Goal: Check status: Check status

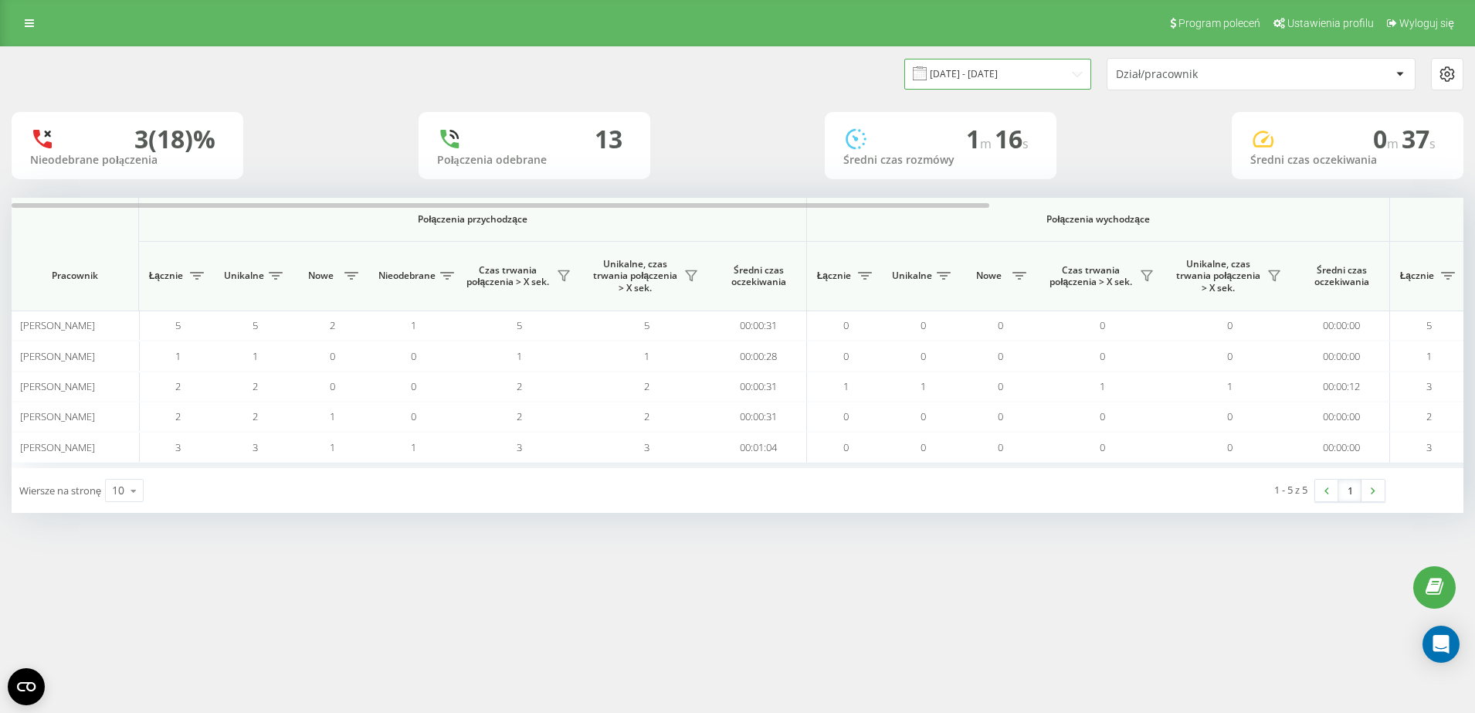
click at [1028, 77] on input "[DATE] - [DATE]" at bounding box center [998, 74] width 187 height 30
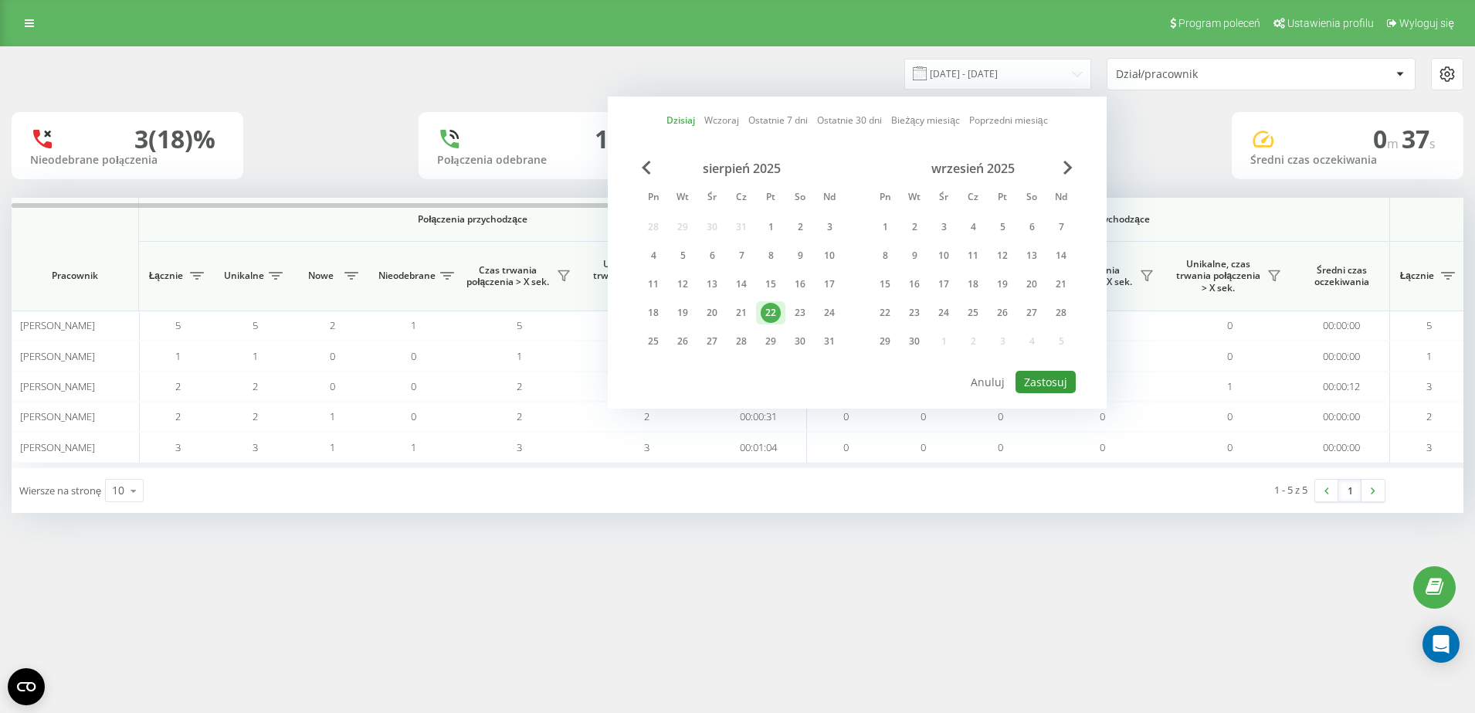
click at [1055, 383] on button "Zastosuj" at bounding box center [1046, 382] width 60 height 22
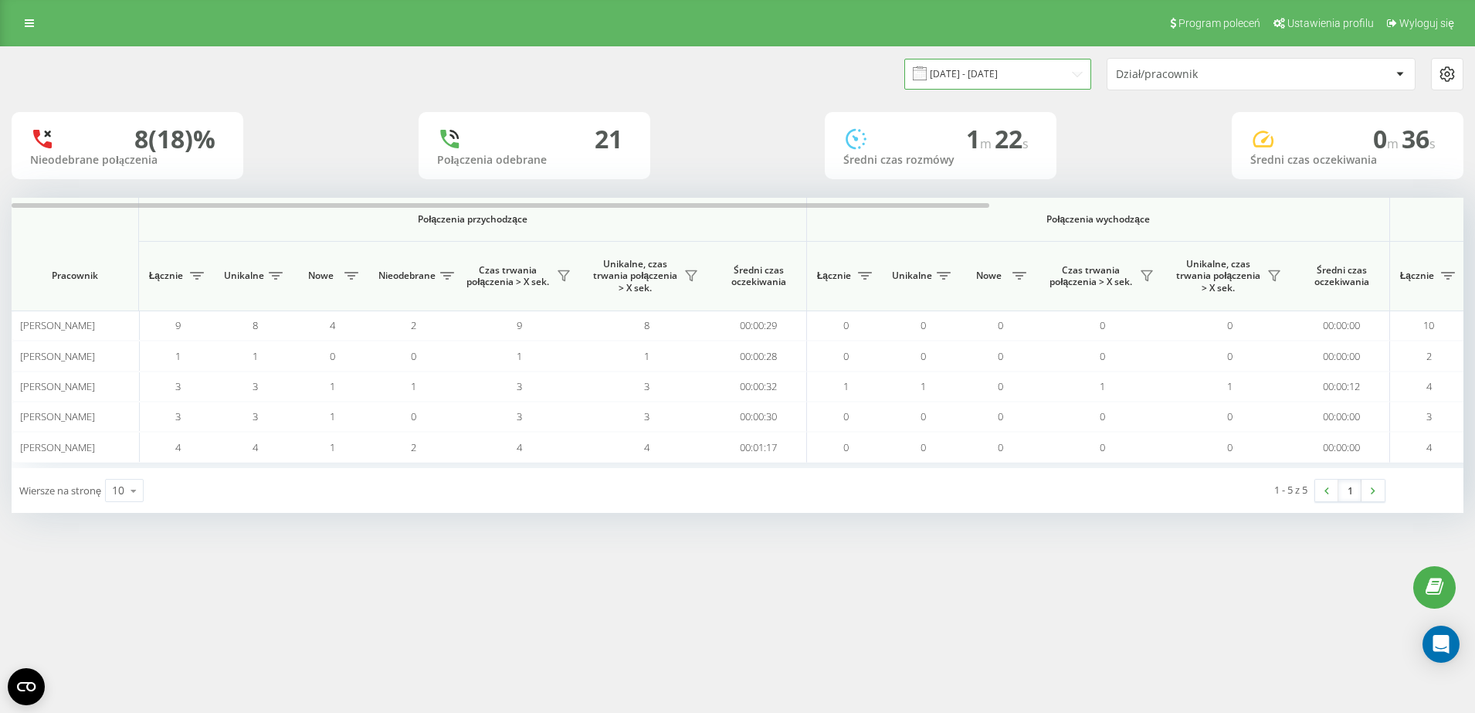
click at [1024, 72] on input "[DATE] - [DATE]" at bounding box center [998, 74] width 187 height 30
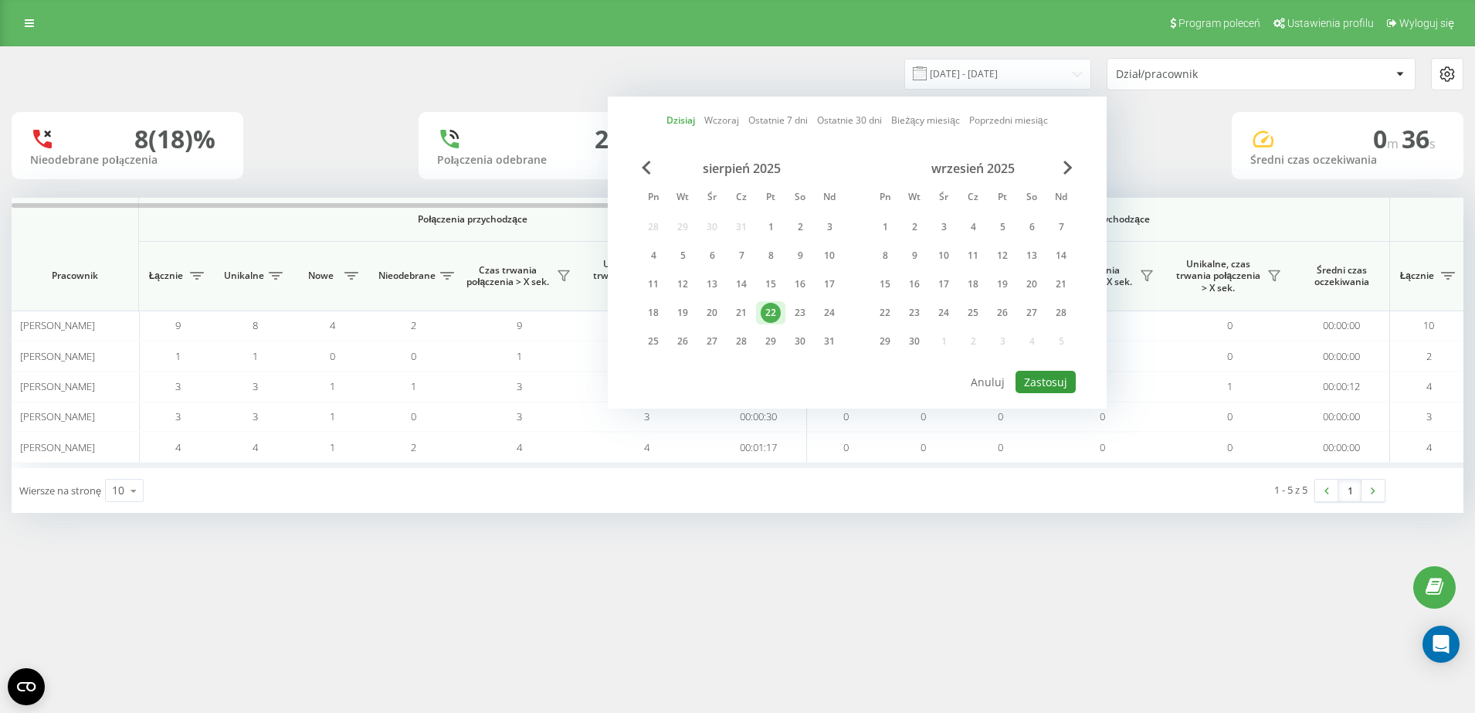
click at [1044, 389] on button "Zastosuj" at bounding box center [1046, 382] width 60 height 22
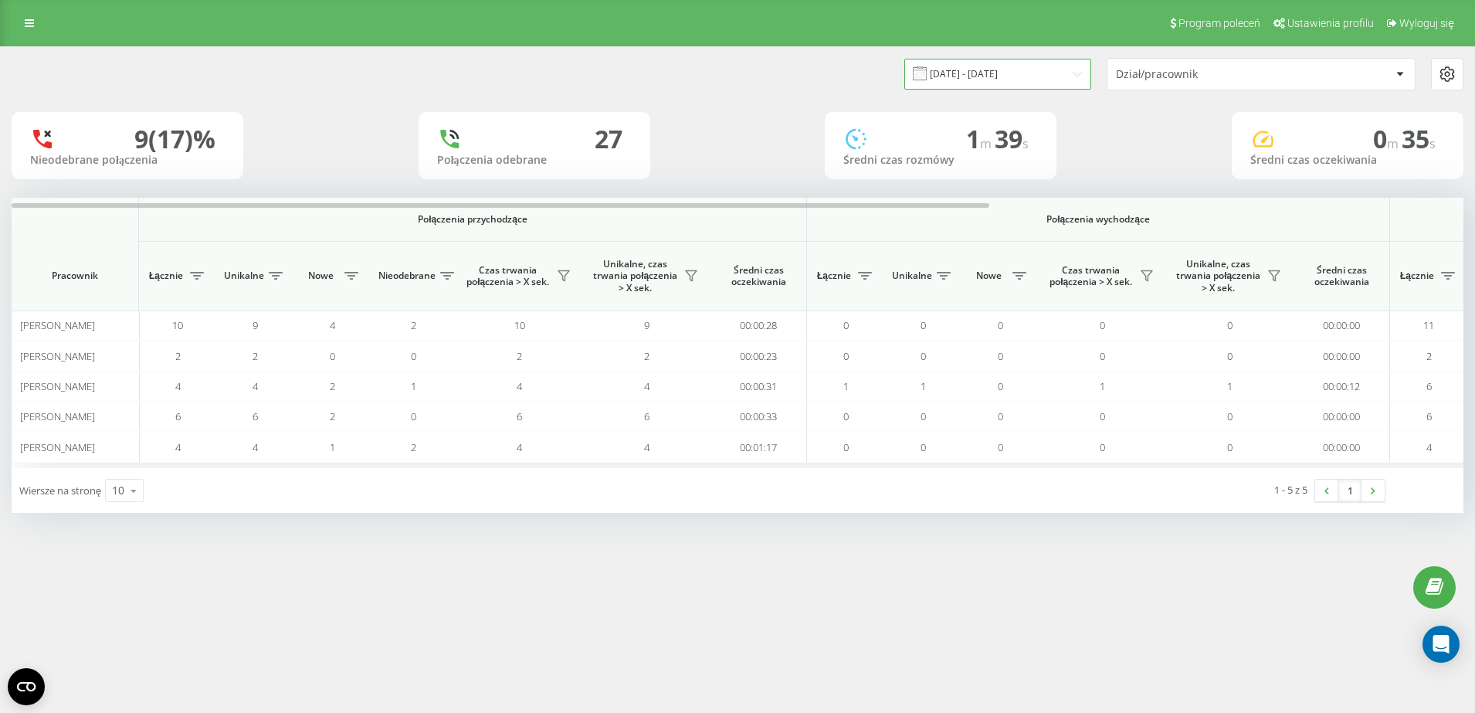
click at [1021, 80] on input "[DATE] - [DATE]" at bounding box center [998, 74] width 187 height 30
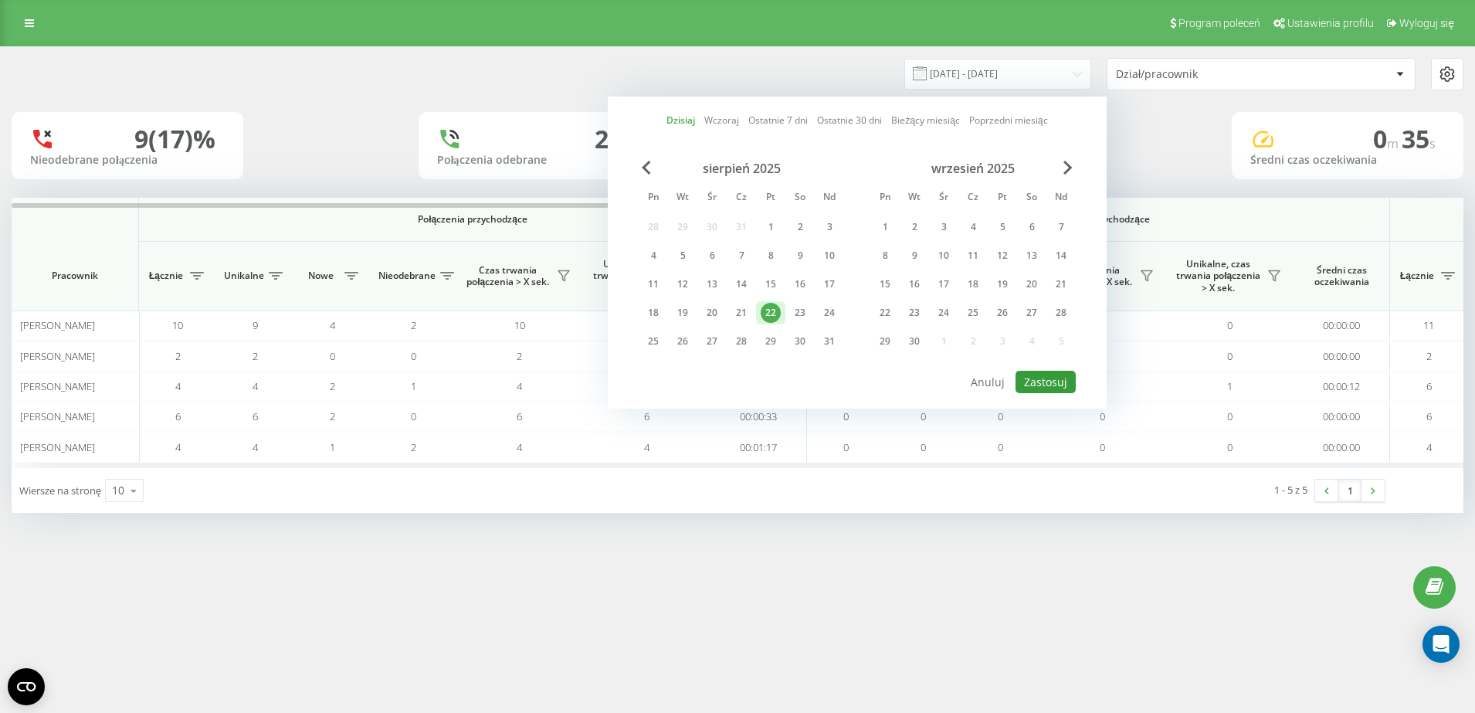
click at [1045, 384] on button "Zastosuj" at bounding box center [1046, 382] width 60 height 22
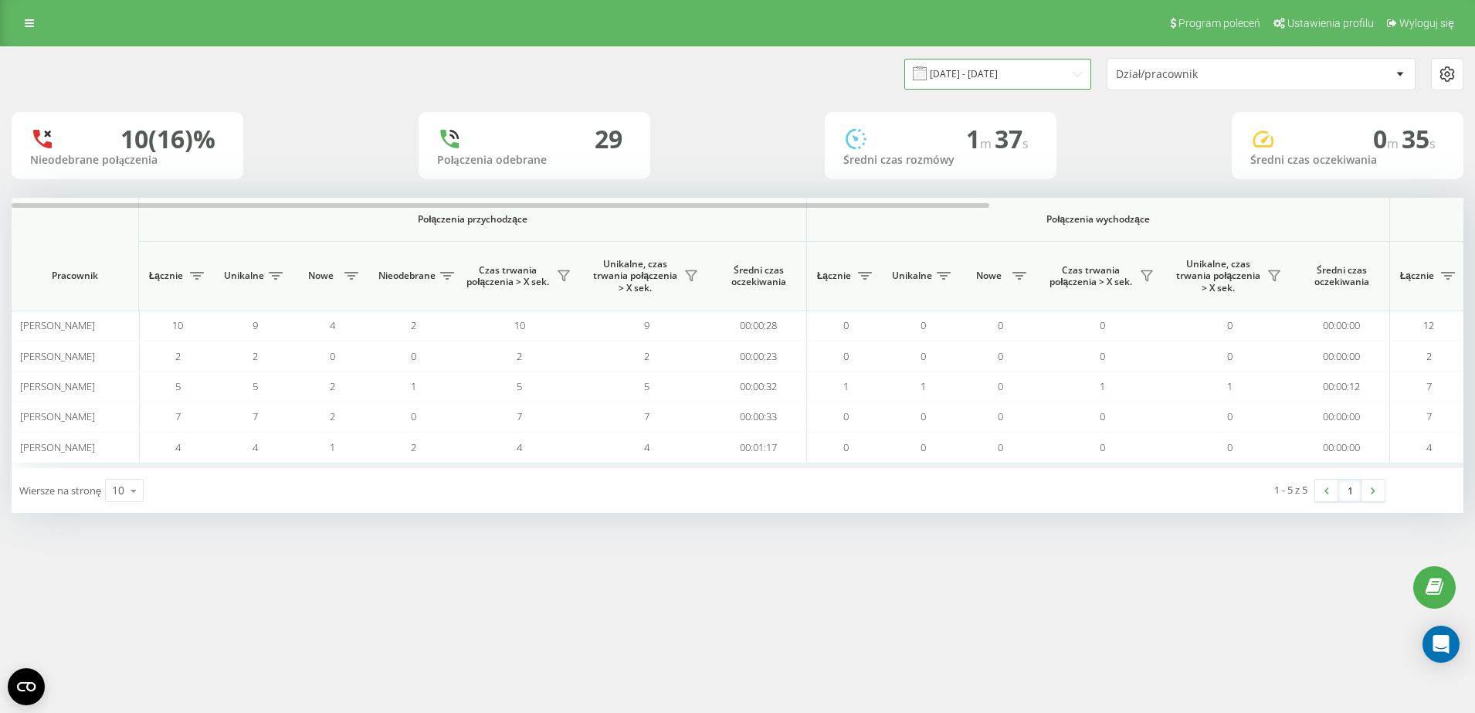
click at [986, 80] on input "[DATE] - [DATE]" at bounding box center [998, 74] width 187 height 30
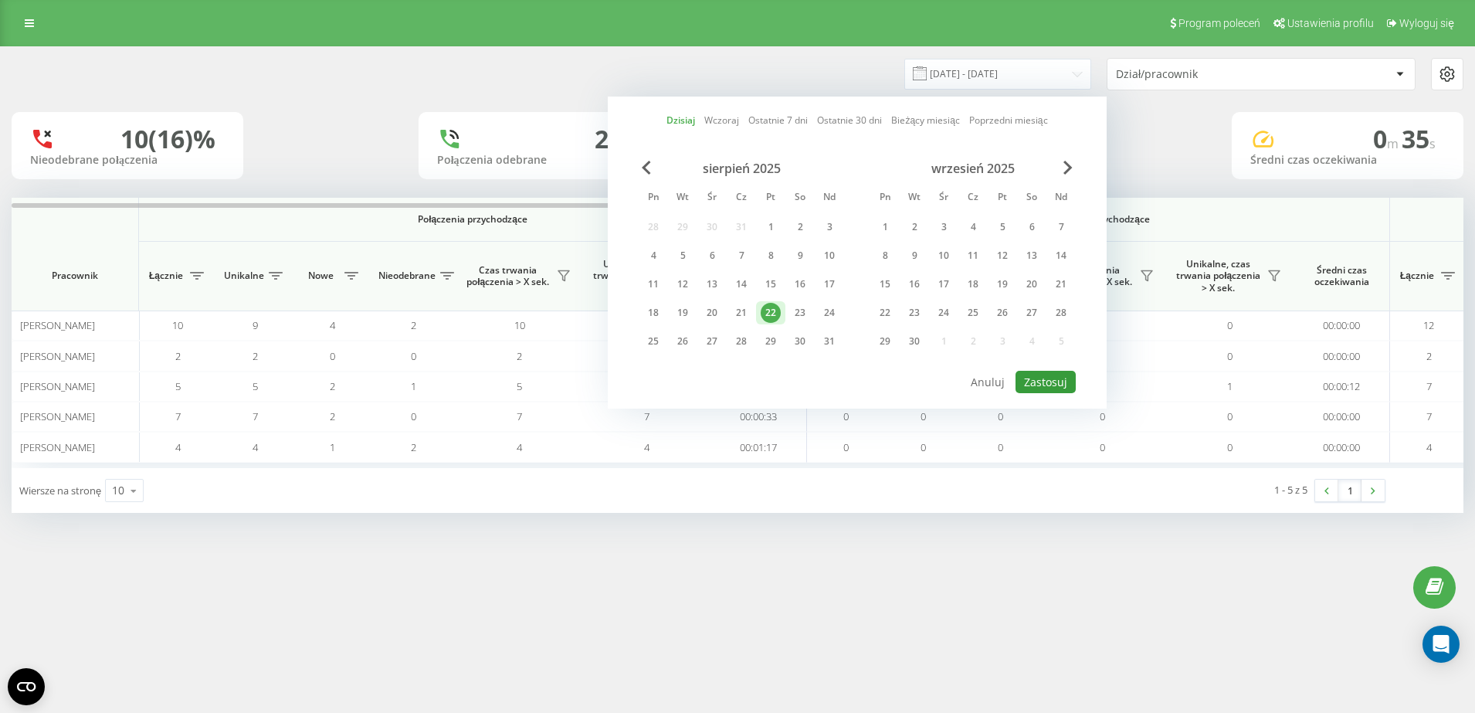
click at [1036, 372] on button "Zastosuj" at bounding box center [1046, 382] width 60 height 22
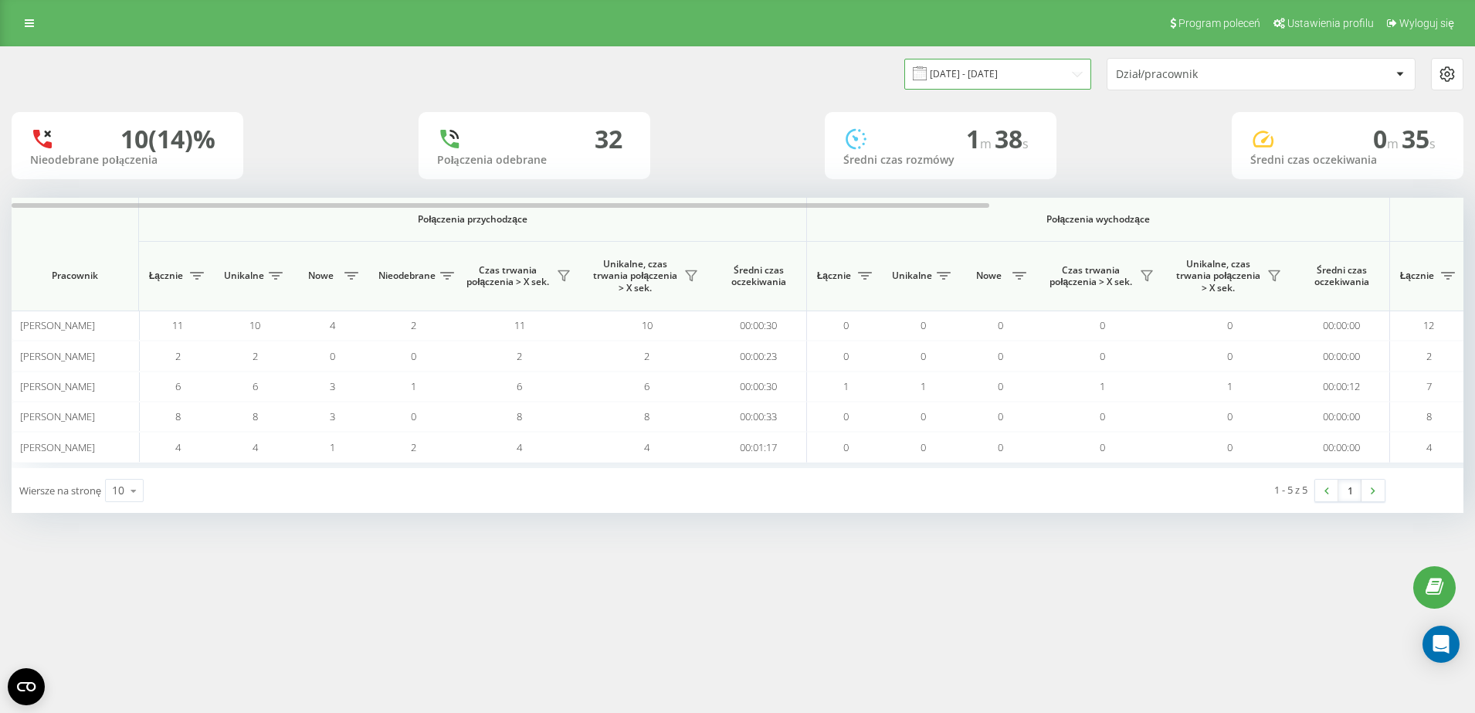
click at [1047, 65] on input "[DATE] - [DATE]" at bounding box center [998, 74] width 187 height 30
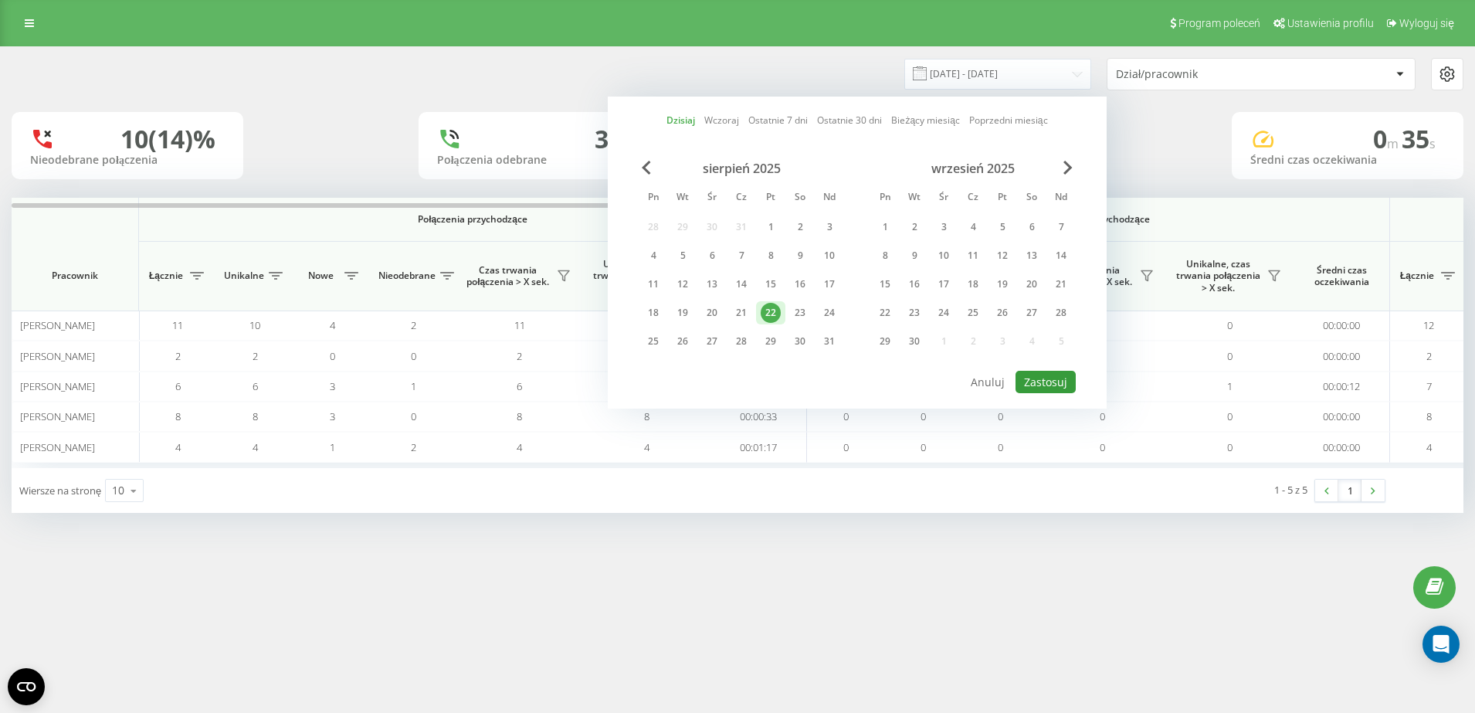
click at [1068, 392] on button "Zastosuj" at bounding box center [1046, 382] width 60 height 22
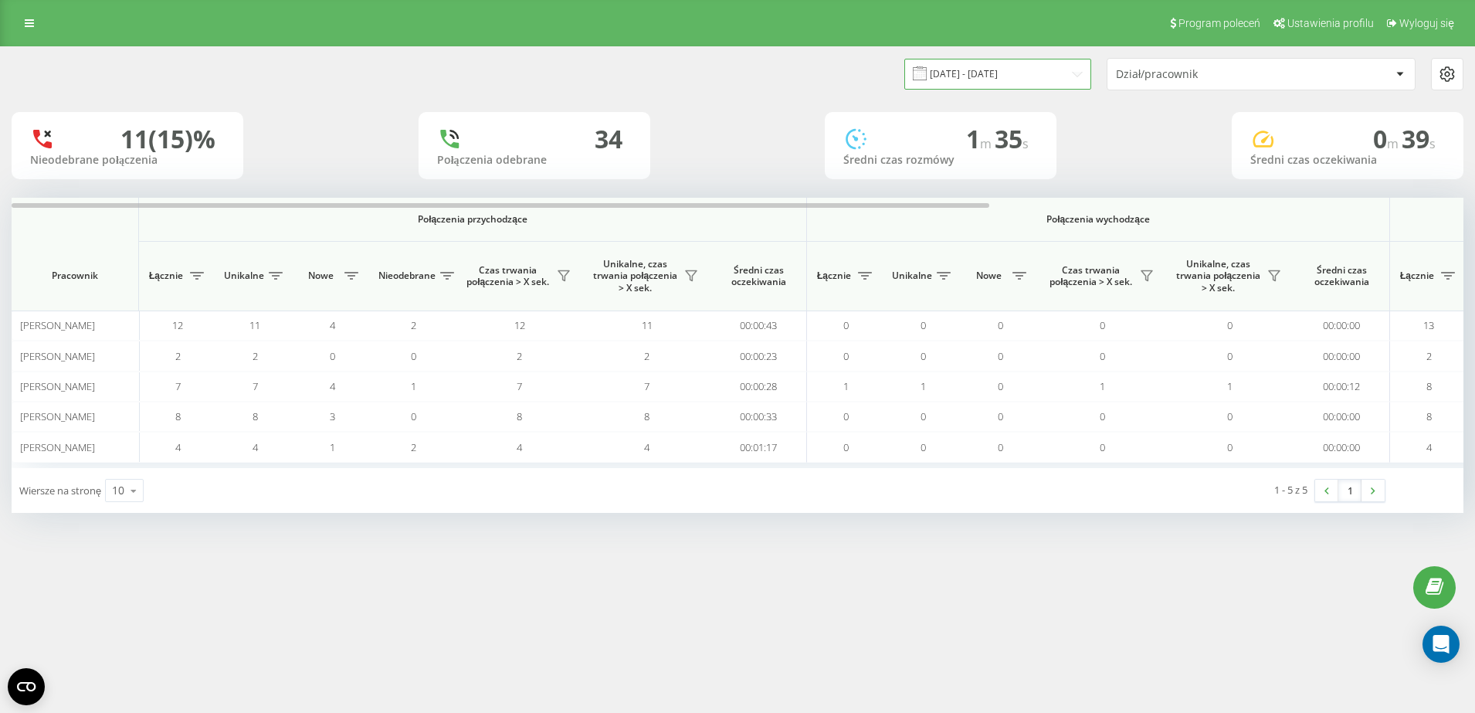
click at [999, 73] on input "[DATE] - [DATE]" at bounding box center [998, 74] width 187 height 30
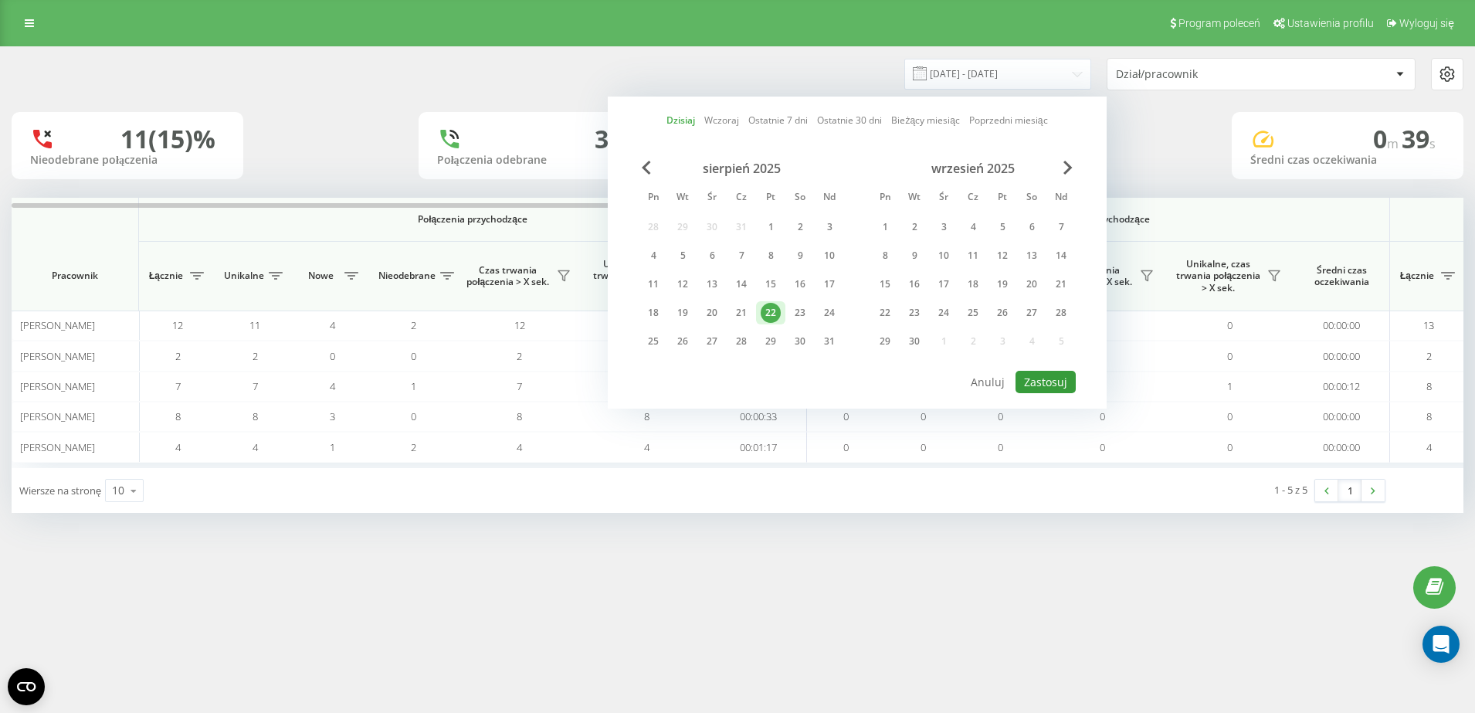
click at [1041, 385] on button "Zastosuj" at bounding box center [1046, 382] width 60 height 22
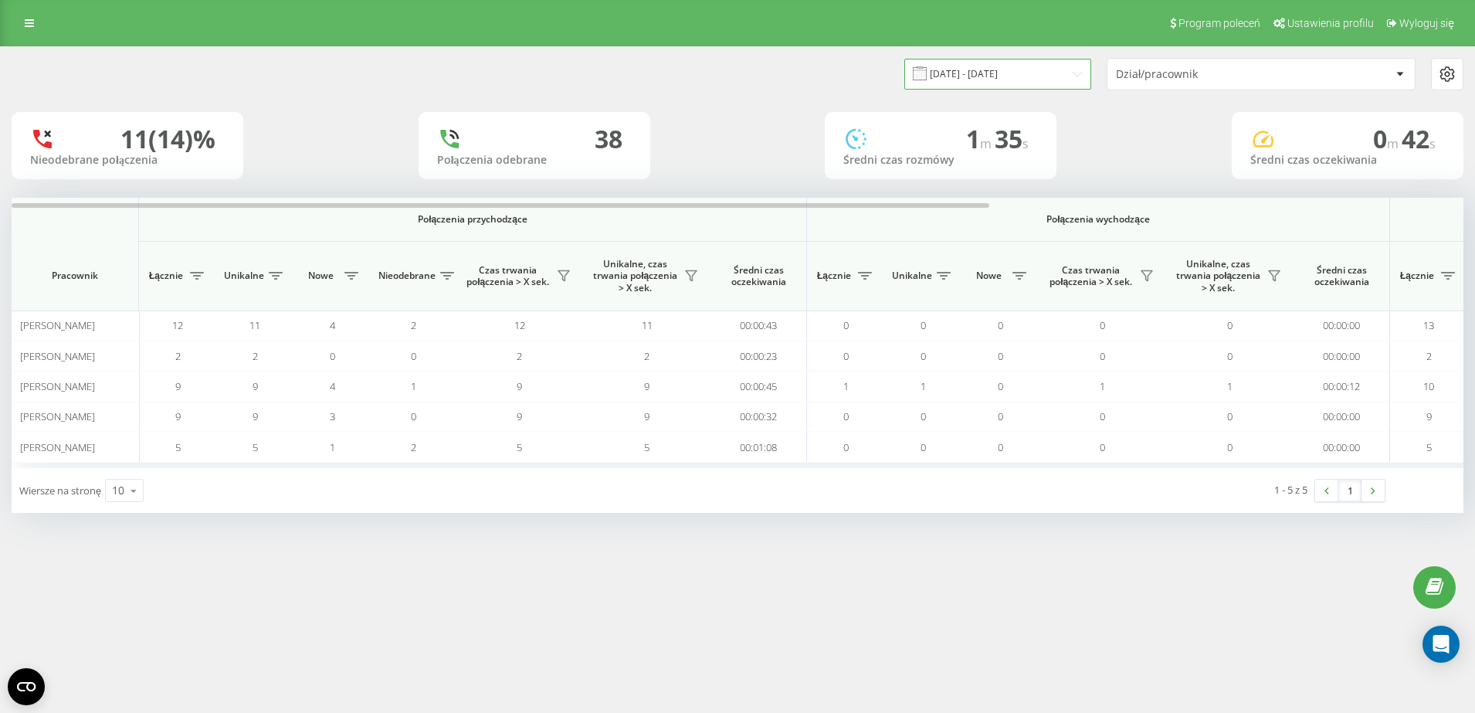
click at [1010, 74] on input "[DATE] - [DATE]" at bounding box center [998, 74] width 187 height 30
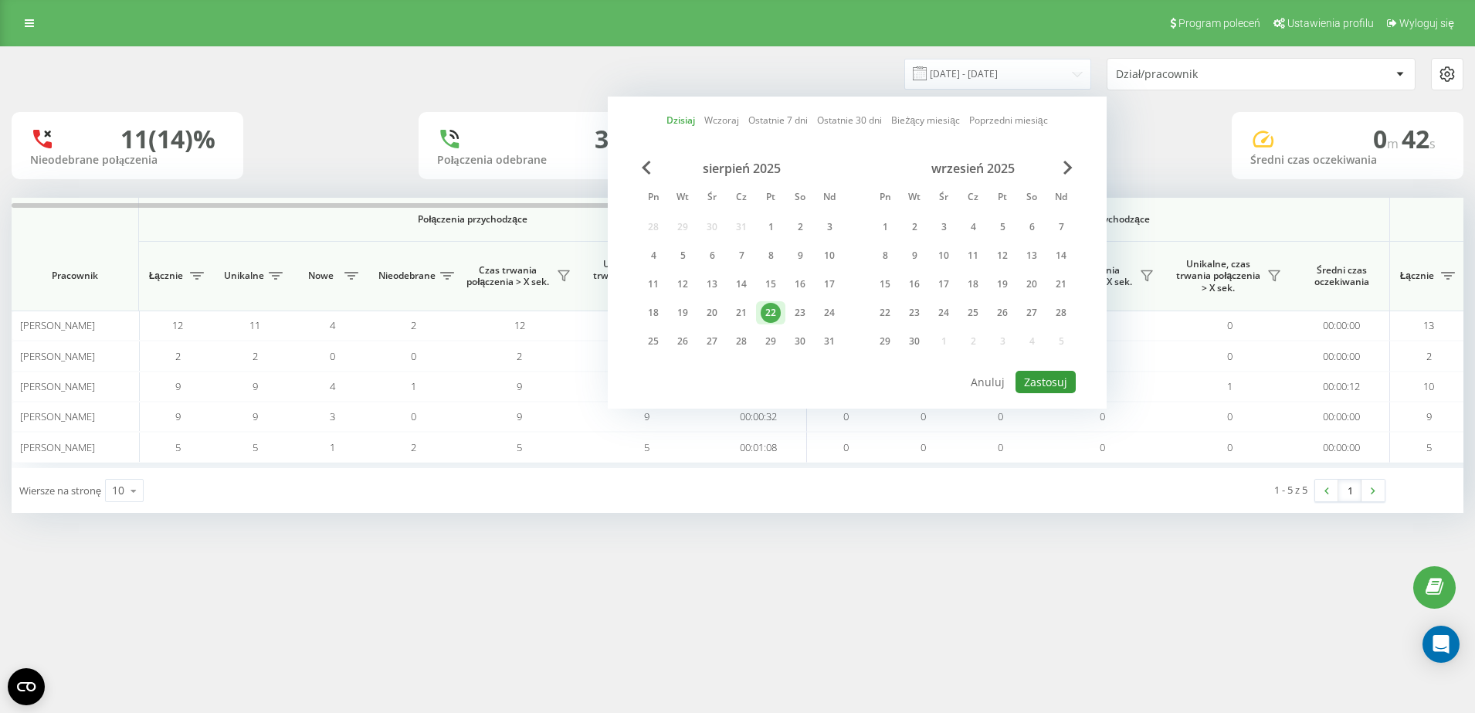
click at [1059, 376] on button "Zastosuj" at bounding box center [1046, 382] width 60 height 22
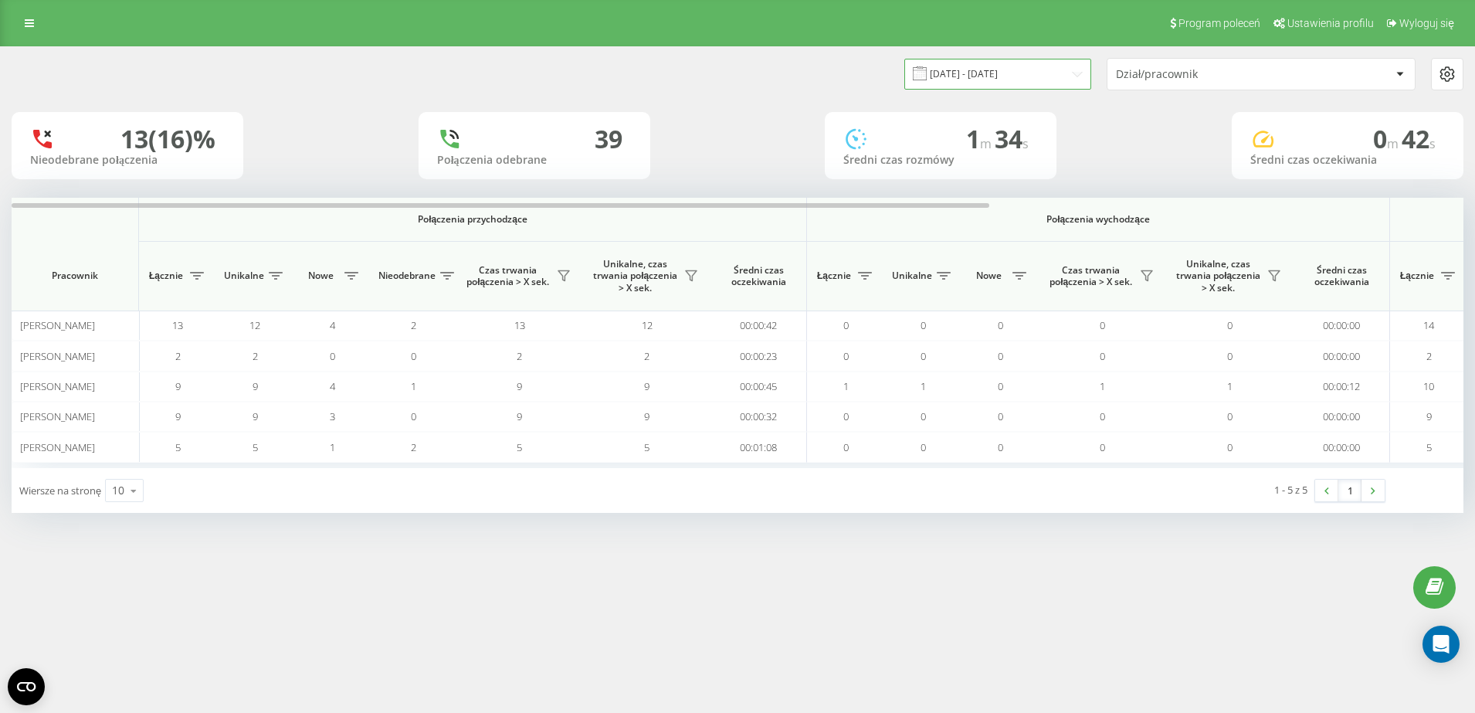
click at [1068, 77] on input "[DATE] - [DATE]" at bounding box center [998, 74] width 187 height 30
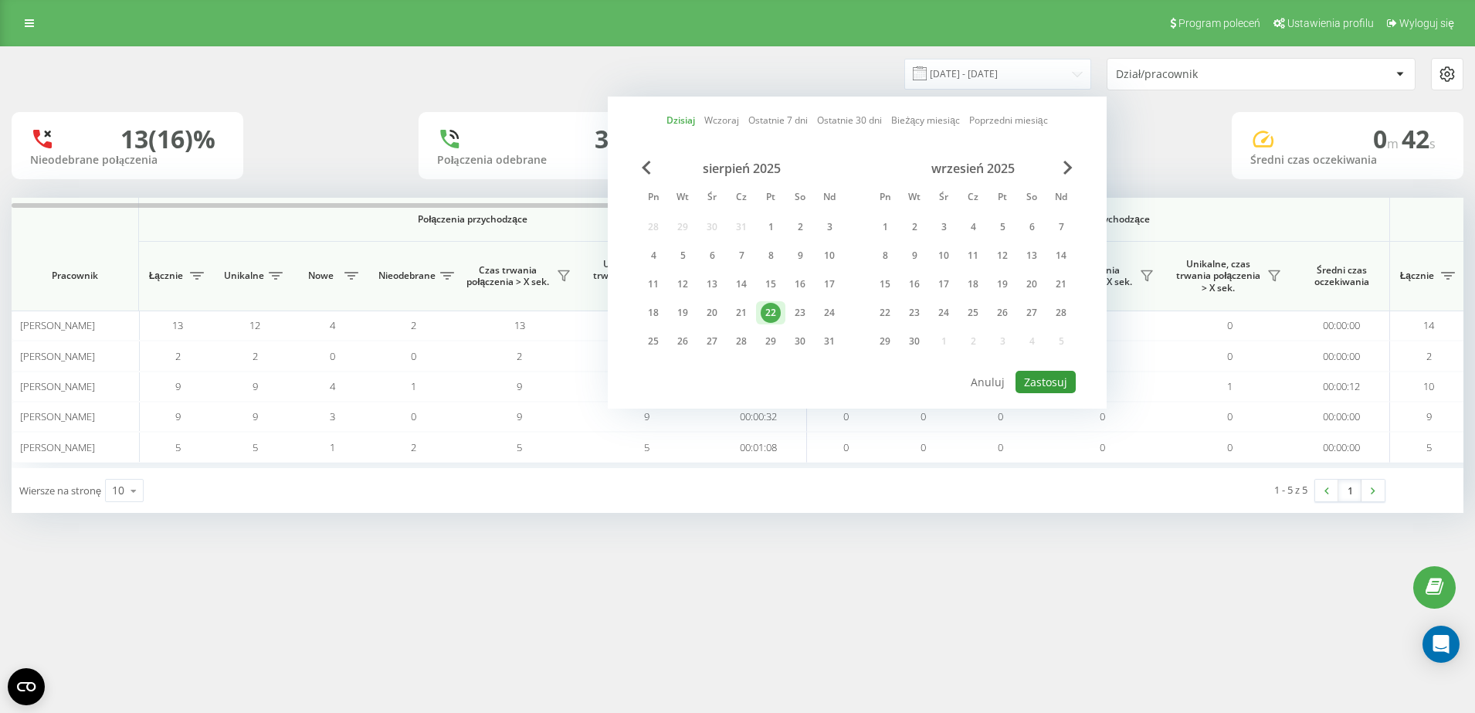
click at [1057, 382] on button "Zastosuj" at bounding box center [1046, 382] width 60 height 22
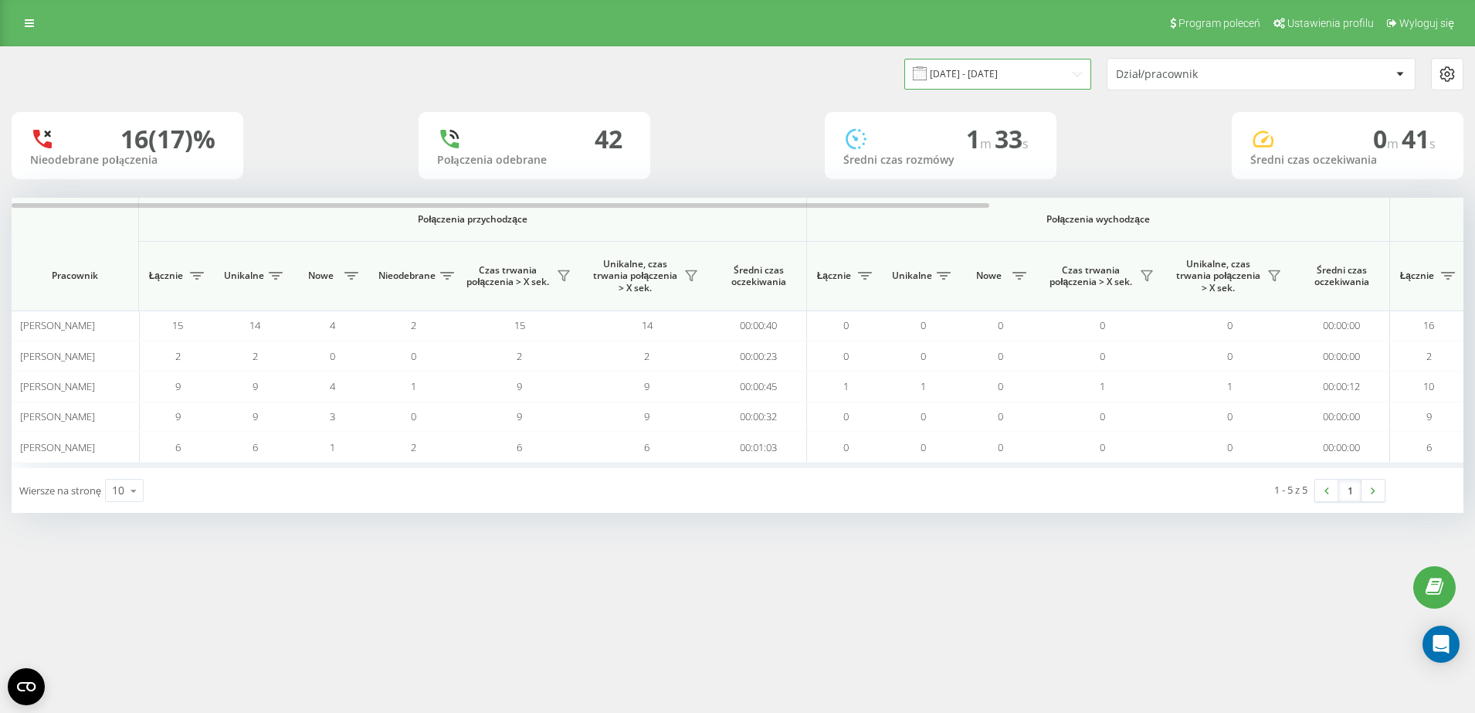
click at [977, 83] on input "[DATE] - [DATE]" at bounding box center [998, 74] width 187 height 30
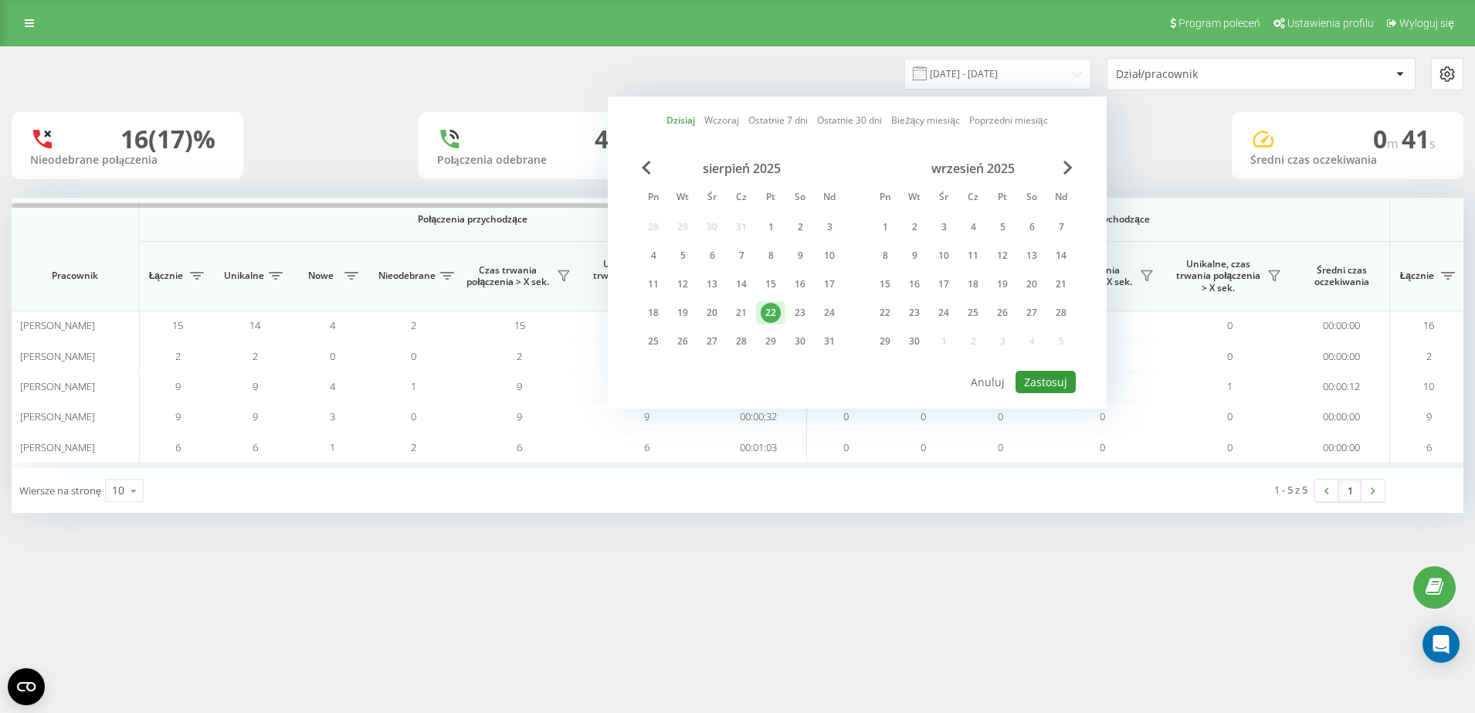
click at [1038, 383] on button "Zastosuj" at bounding box center [1046, 382] width 60 height 22
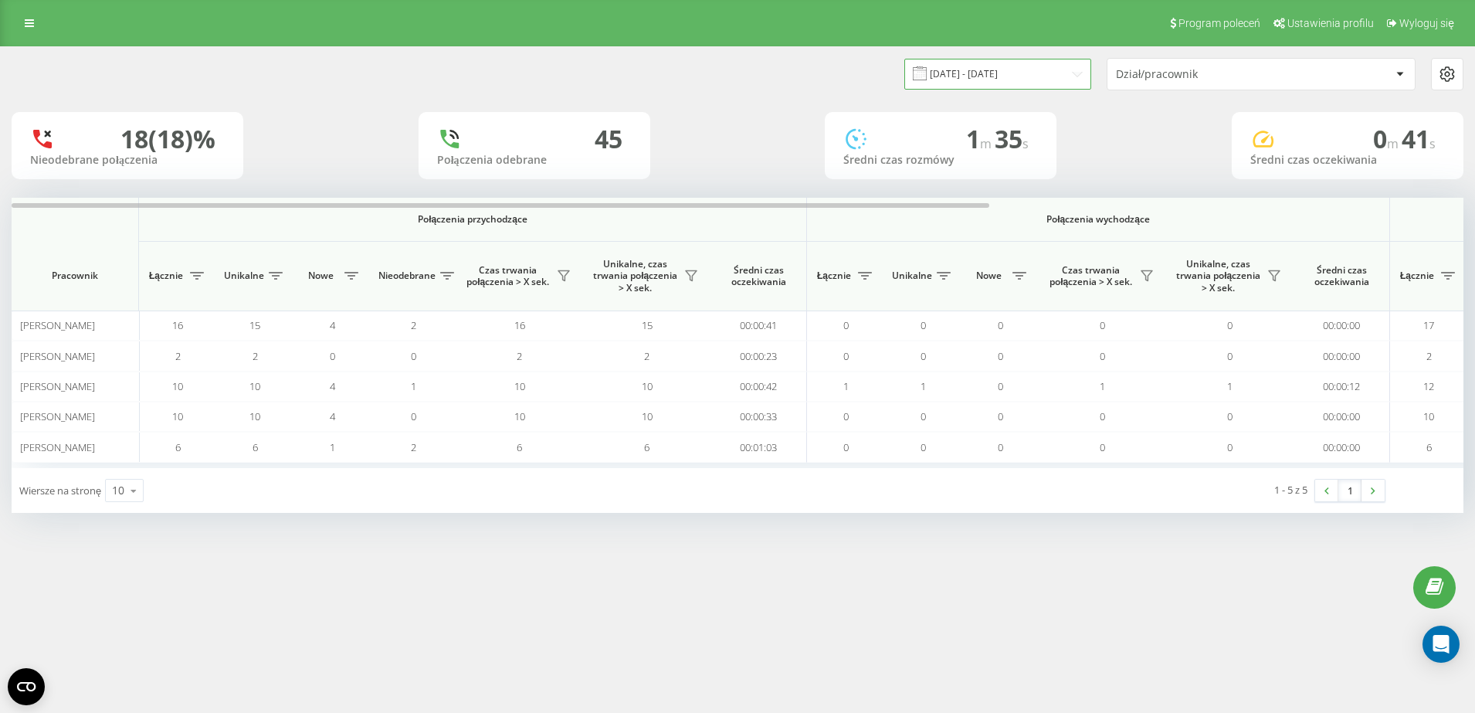
click at [973, 76] on input "[DATE] - [DATE]" at bounding box center [998, 74] width 187 height 30
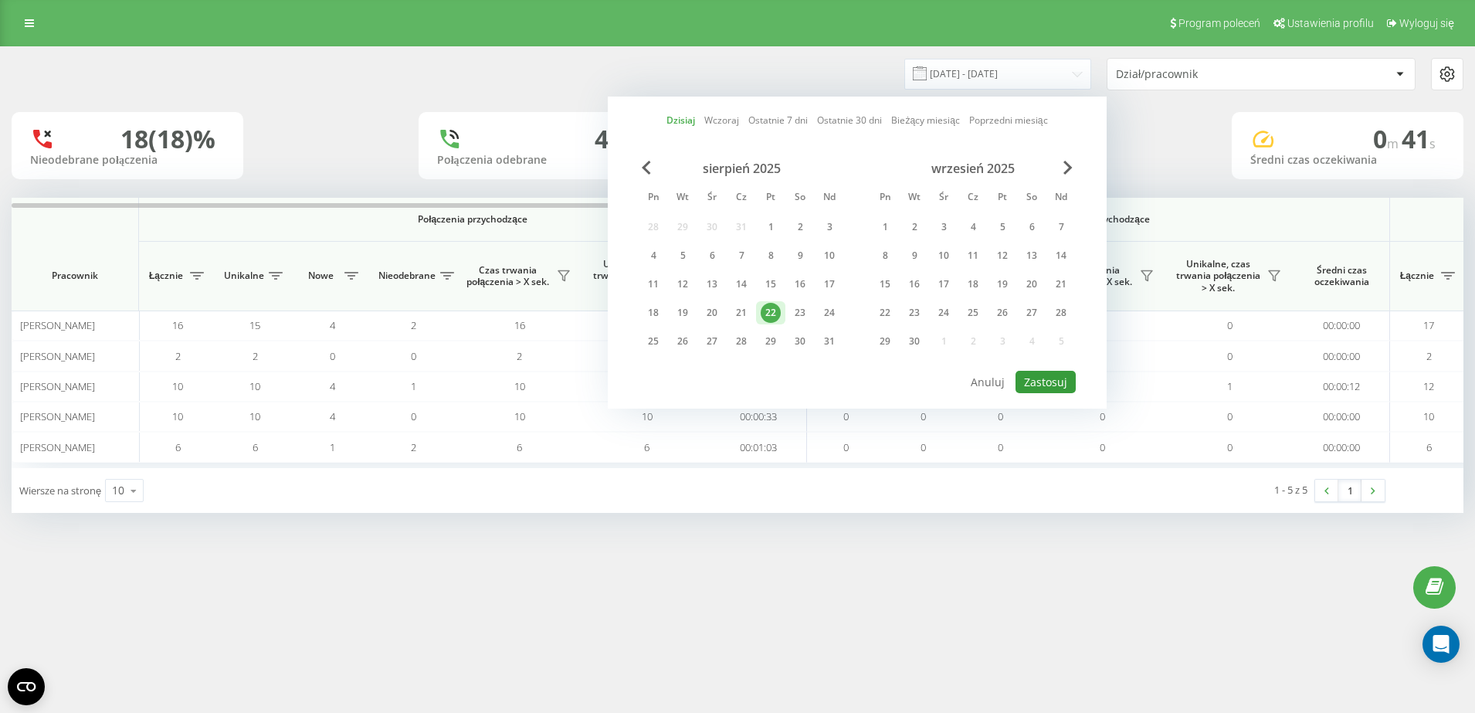
click at [1037, 380] on button "Zastosuj" at bounding box center [1046, 382] width 60 height 22
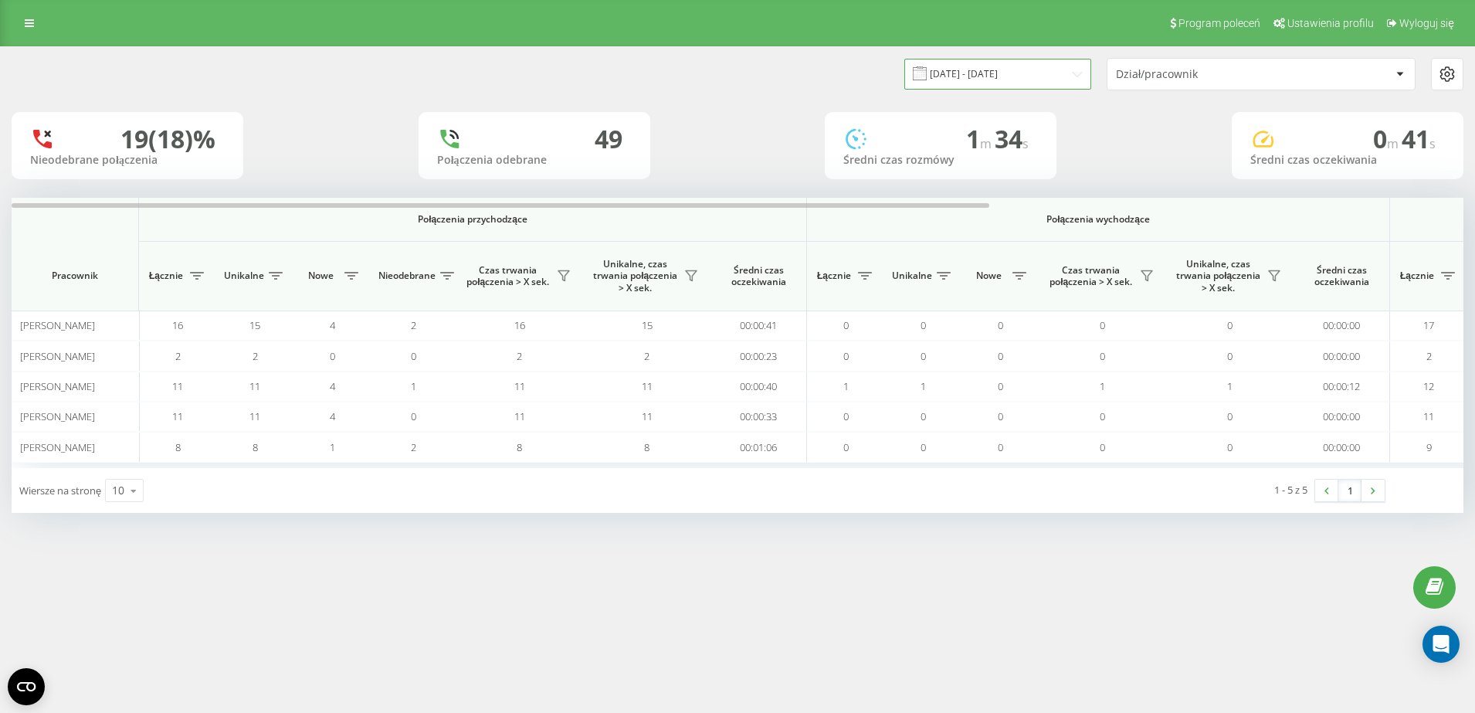
click at [990, 66] on input "[DATE] - [DATE]" at bounding box center [998, 74] width 187 height 30
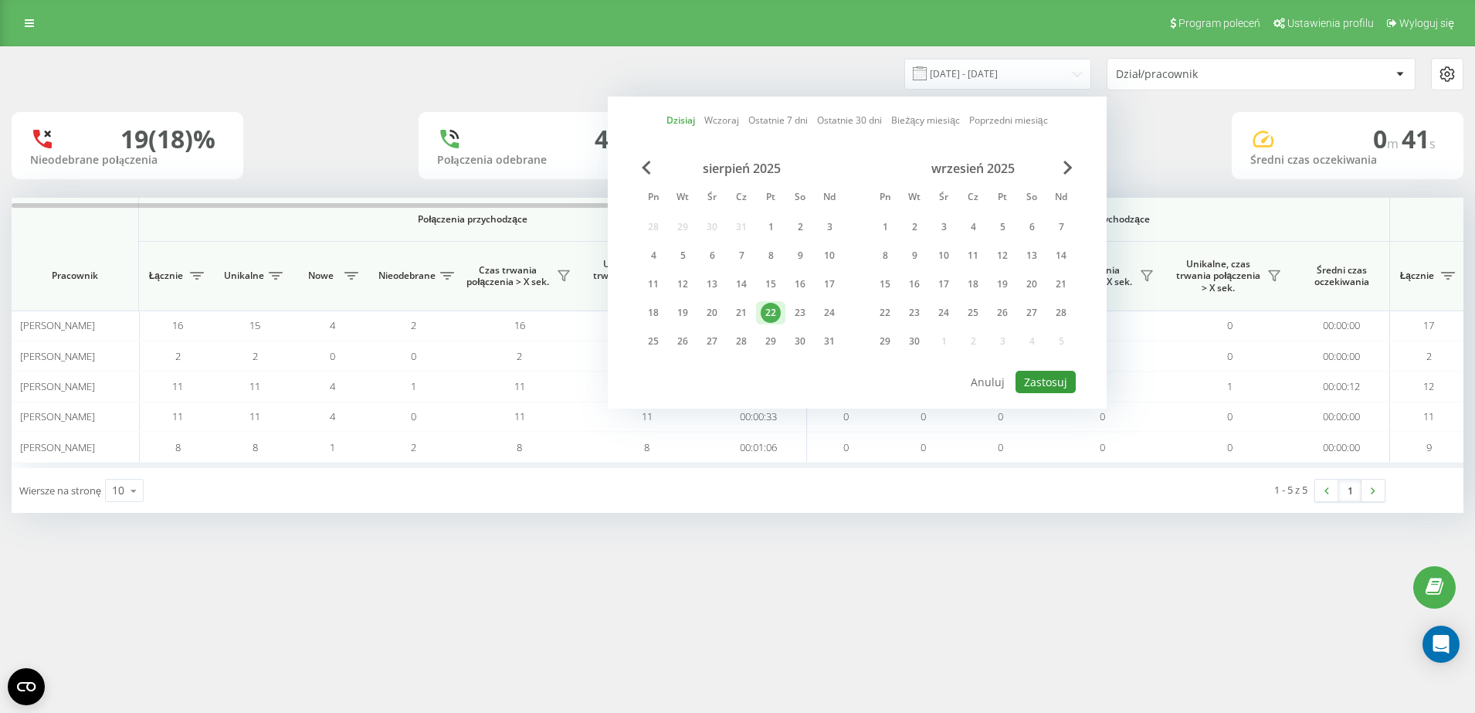
click at [1051, 384] on button "Zastosuj" at bounding box center [1046, 382] width 60 height 22
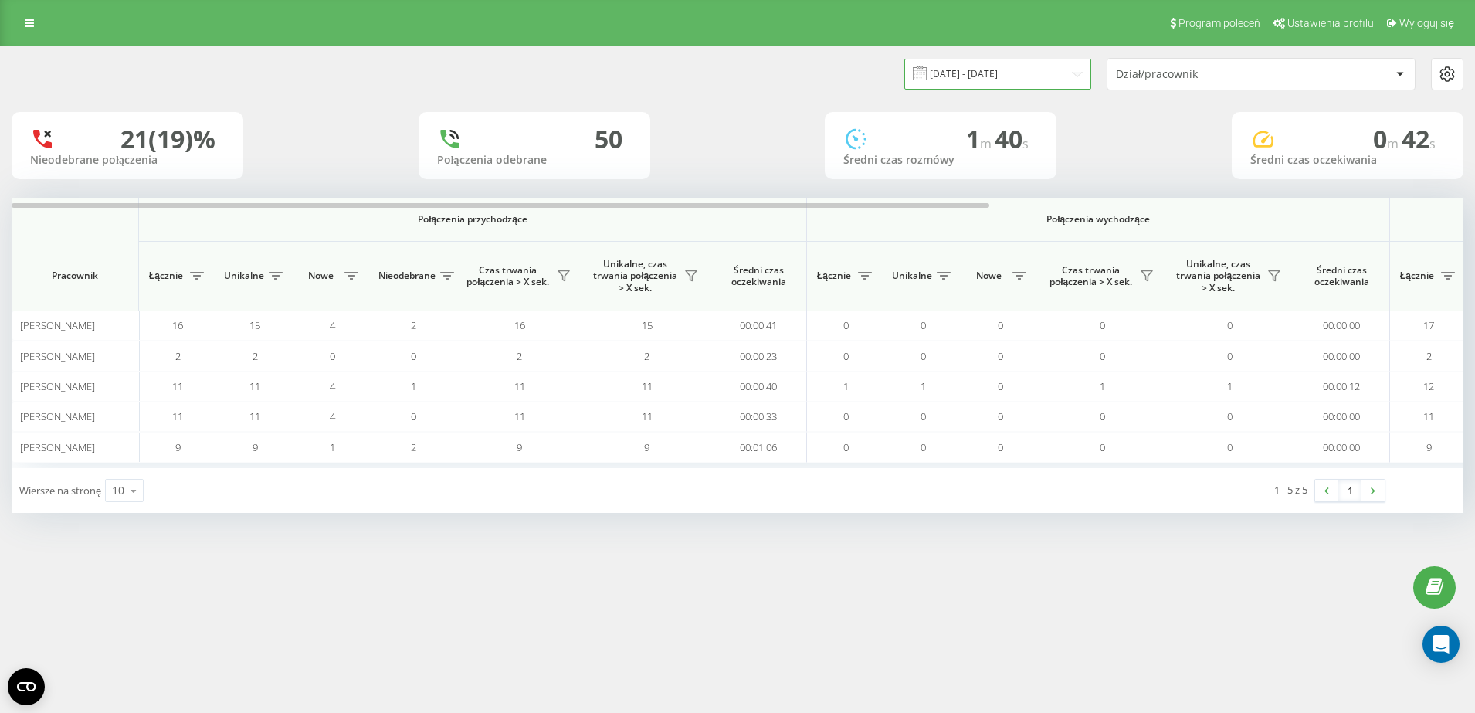
click at [1020, 79] on input "[DATE] - [DATE]" at bounding box center [998, 74] width 187 height 30
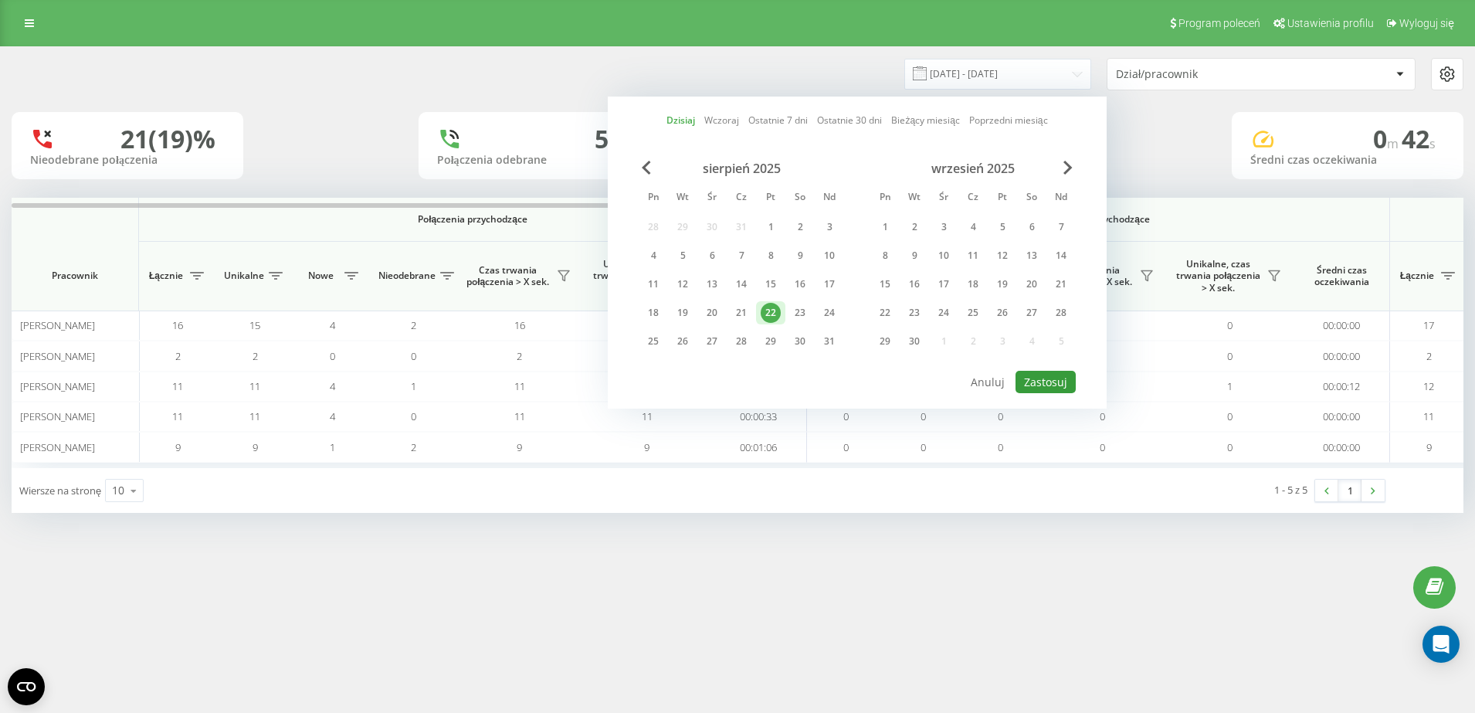
click at [1040, 383] on button "Zastosuj" at bounding box center [1046, 382] width 60 height 22
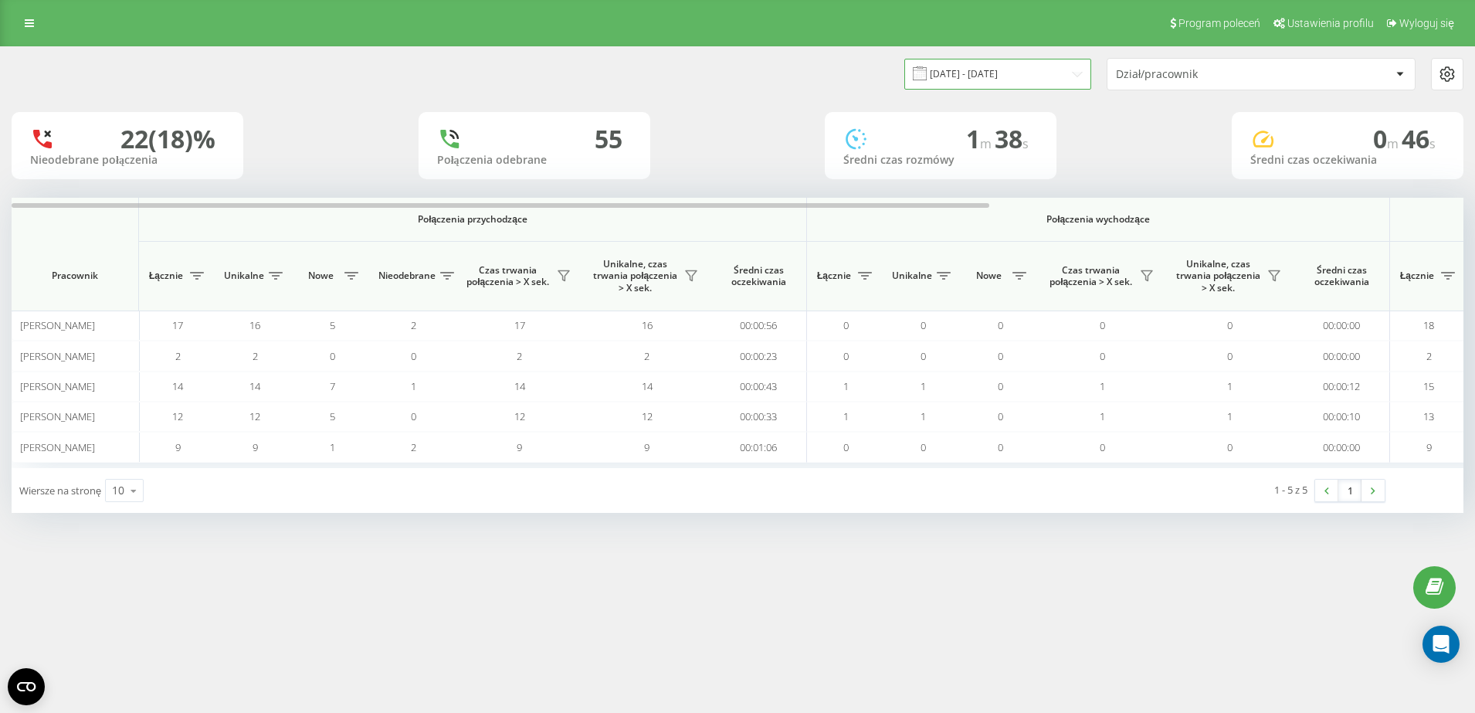
click at [979, 77] on input "[DATE] - [DATE]" at bounding box center [998, 74] width 187 height 30
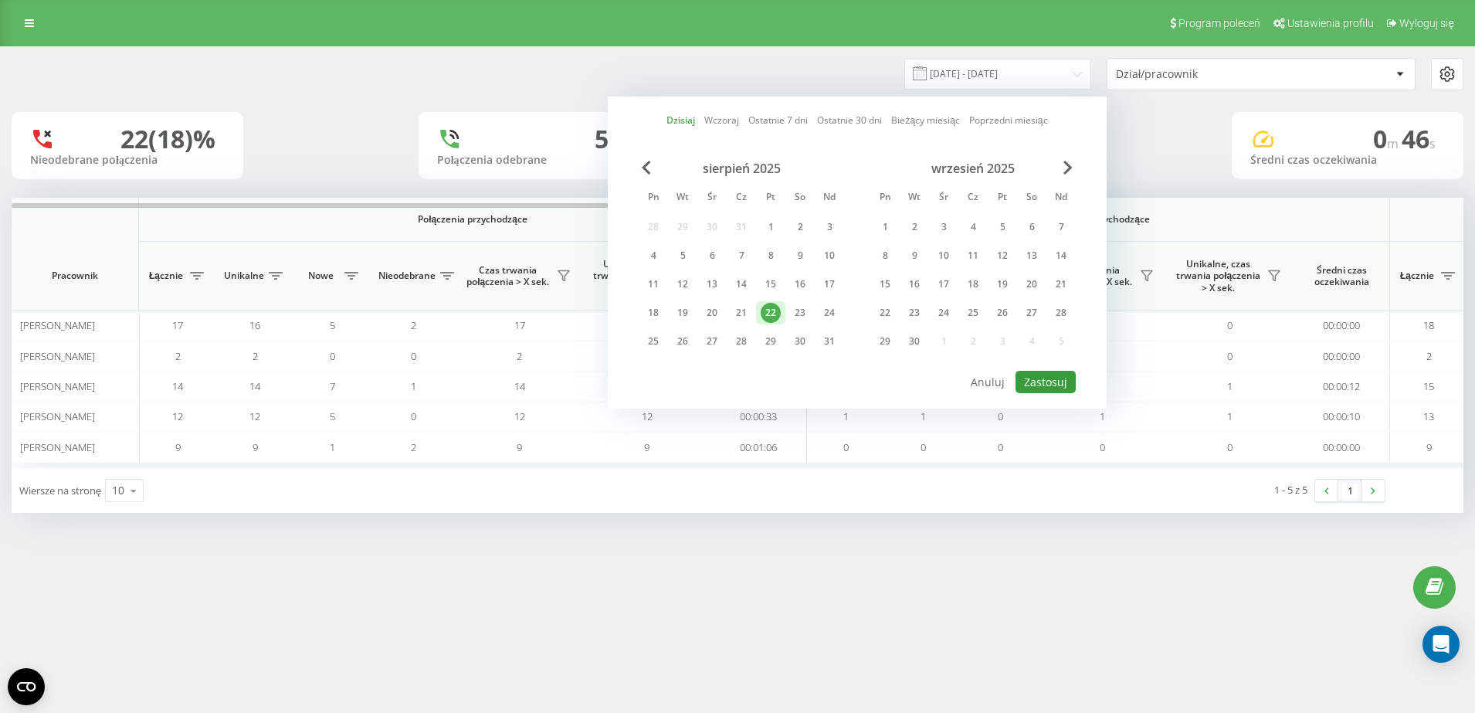
click at [1049, 376] on button "Zastosuj" at bounding box center [1046, 382] width 60 height 22
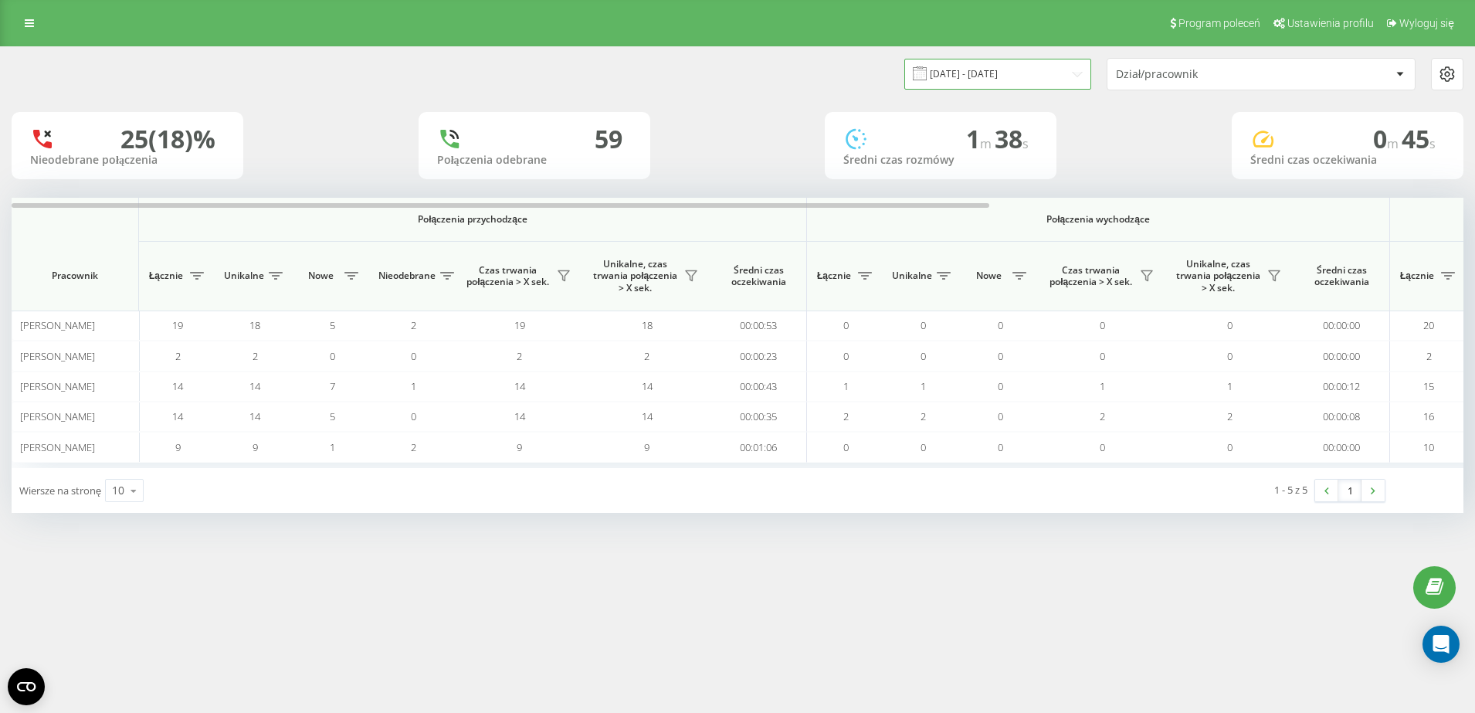
click at [1055, 64] on input "[DATE] - [DATE]" at bounding box center [998, 74] width 187 height 30
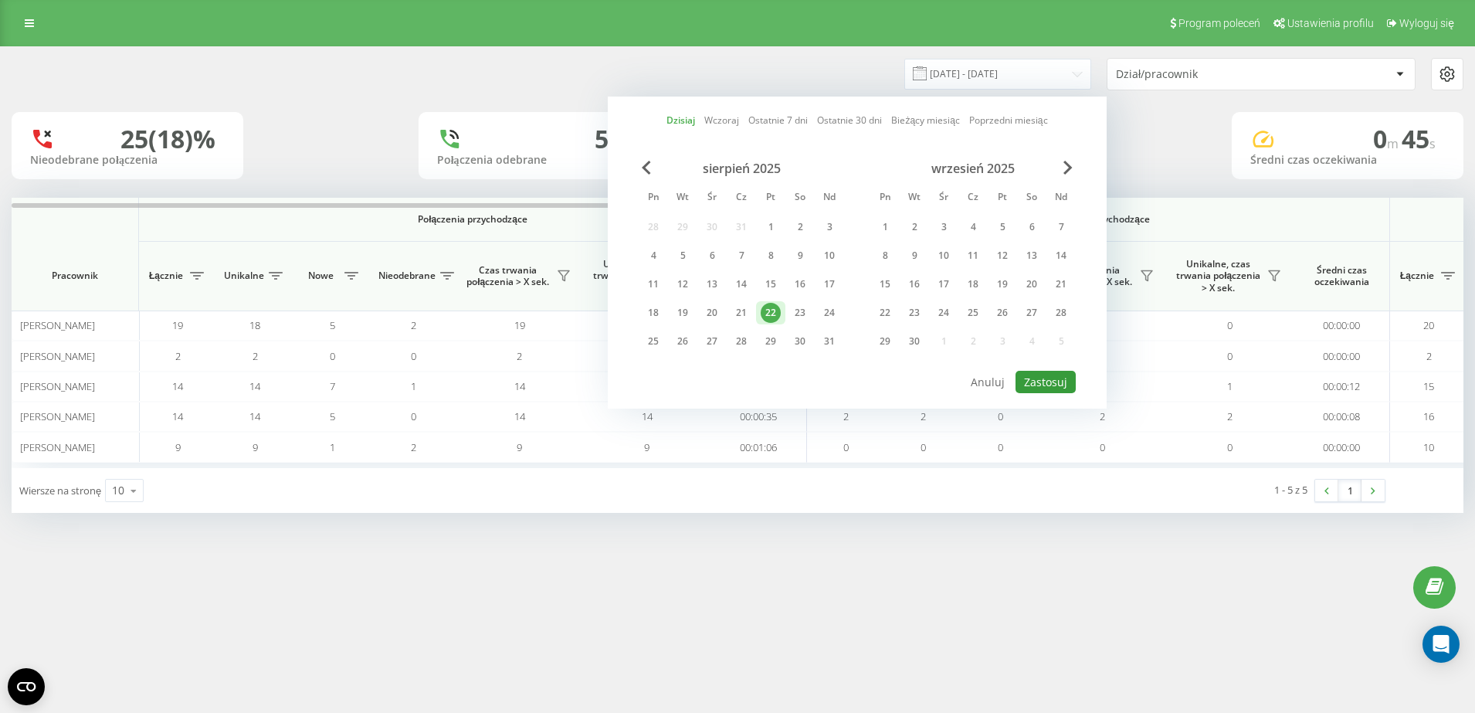
click at [1044, 382] on button "Zastosuj" at bounding box center [1046, 382] width 60 height 22
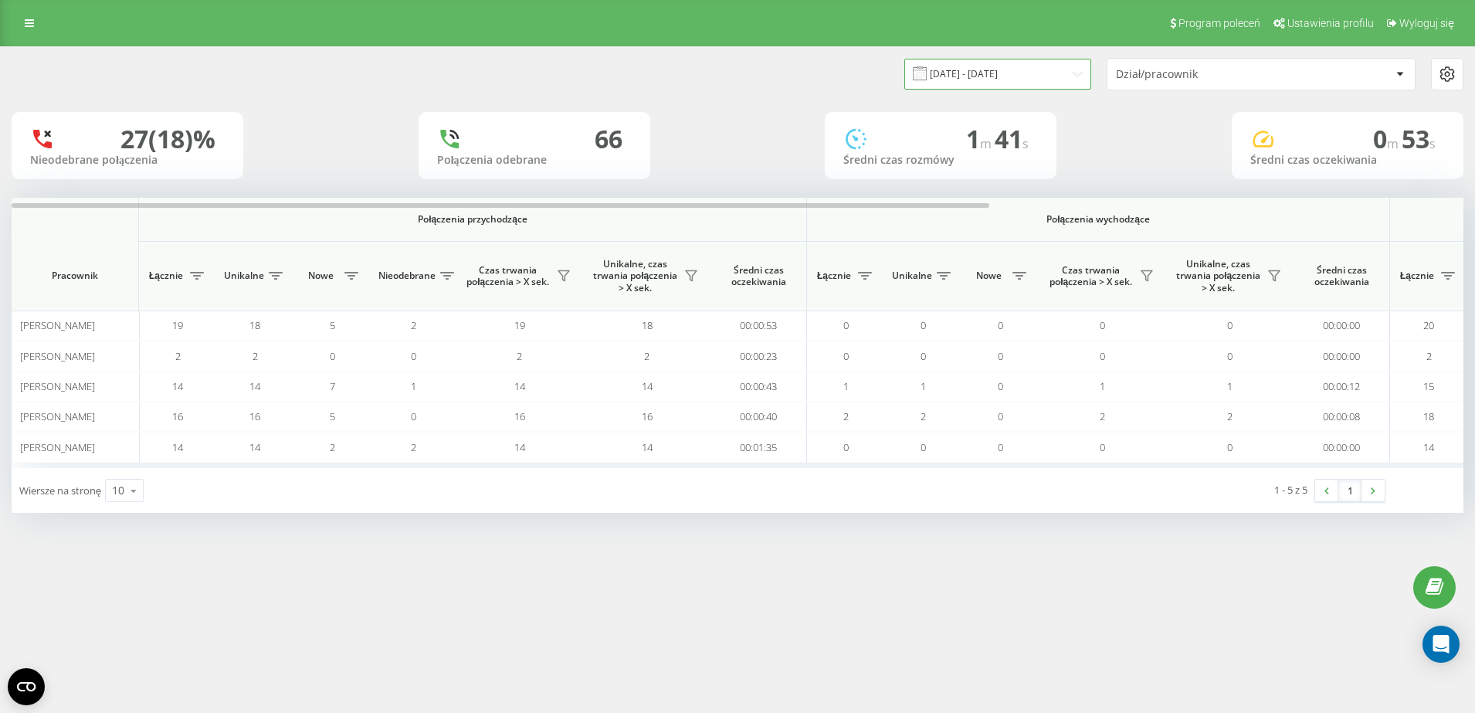
click at [1012, 70] on input "[DATE] - [DATE]" at bounding box center [998, 74] width 187 height 30
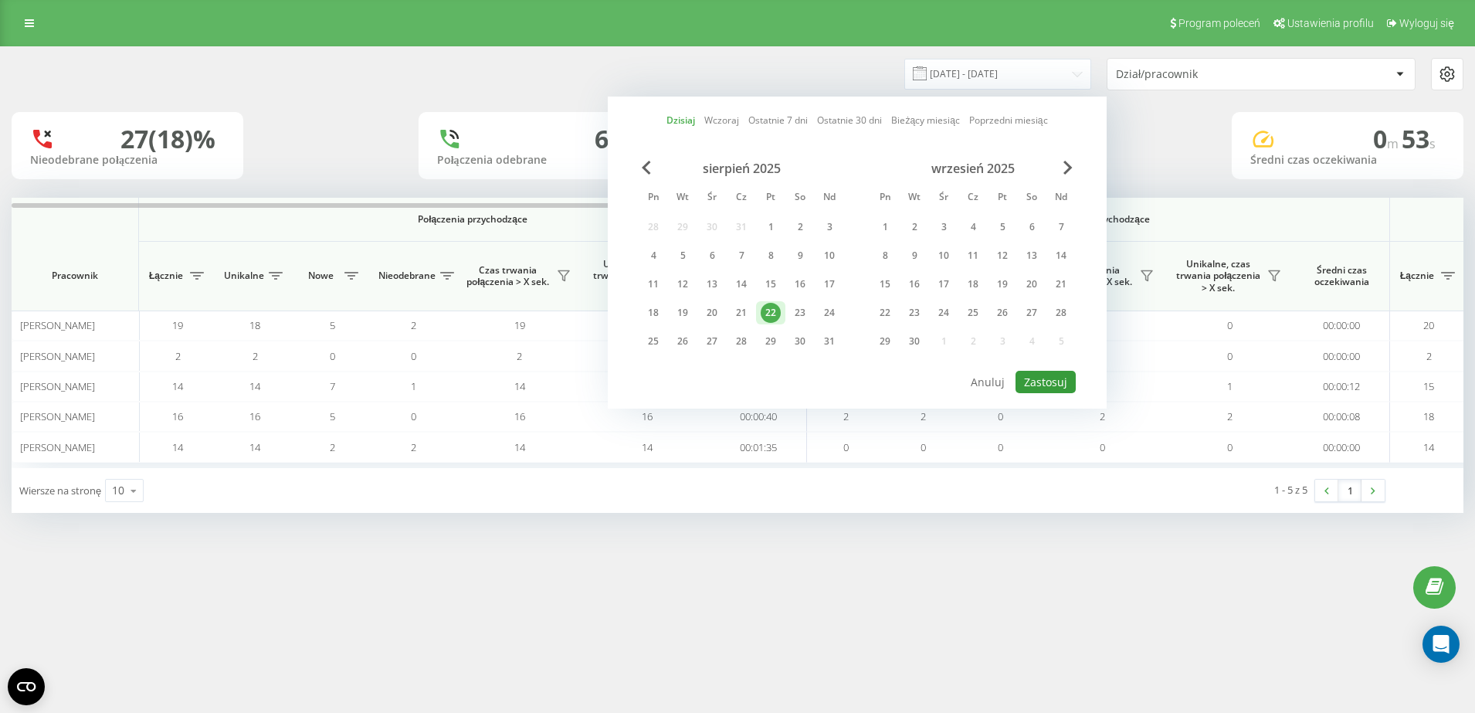
click at [1047, 383] on button "Zastosuj" at bounding box center [1046, 382] width 60 height 22
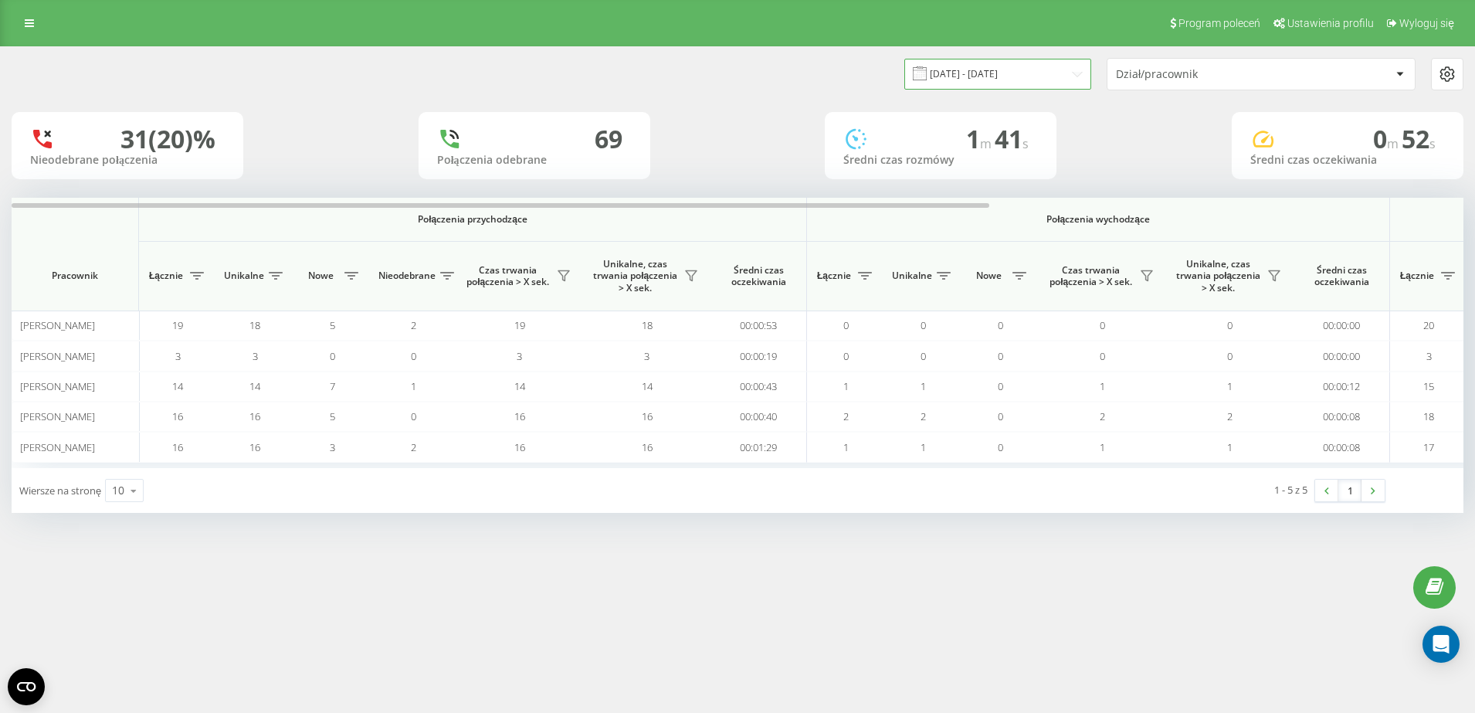
click at [1007, 70] on input "[DATE] - [DATE]" at bounding box center [998, 74] width 187 height 30
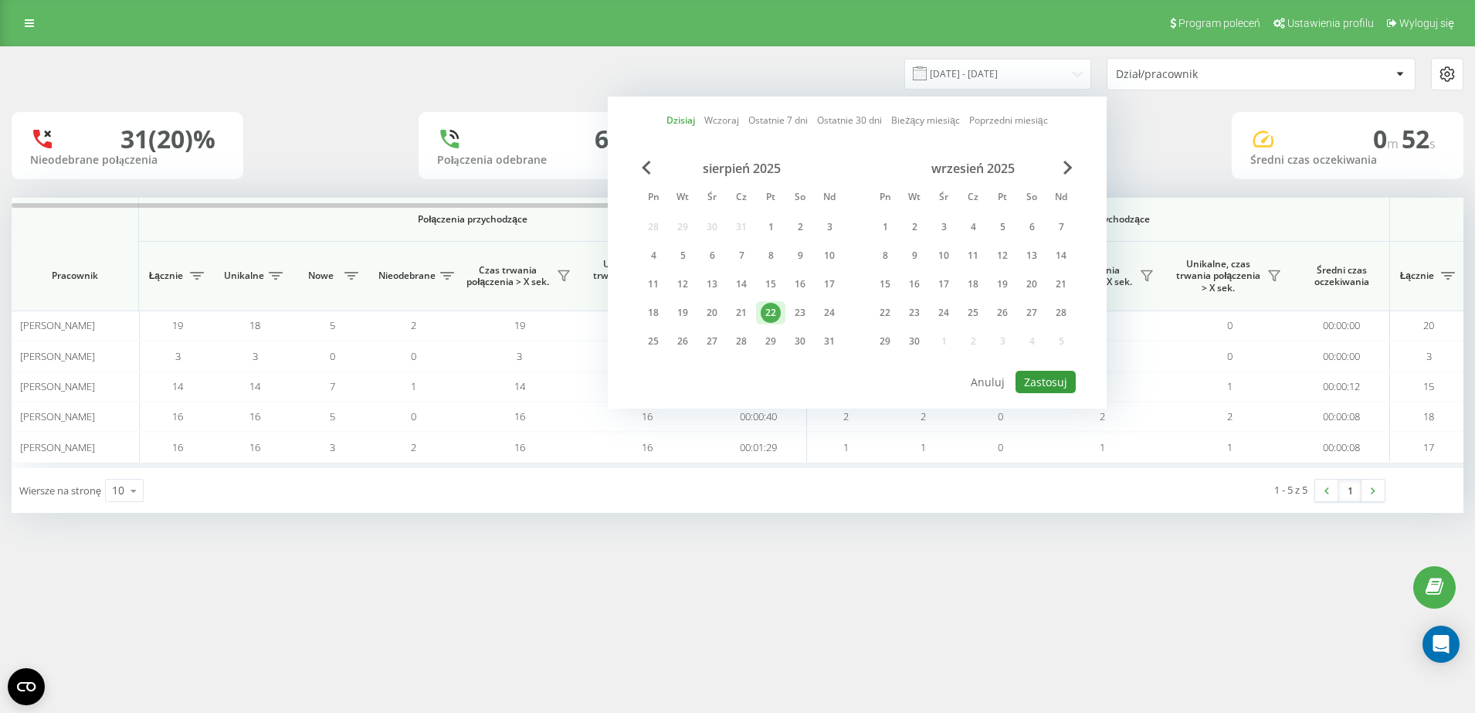
click at [1054, 379] on button "Zastosuj" at bounding box center [1046, 382] width 60 height 22
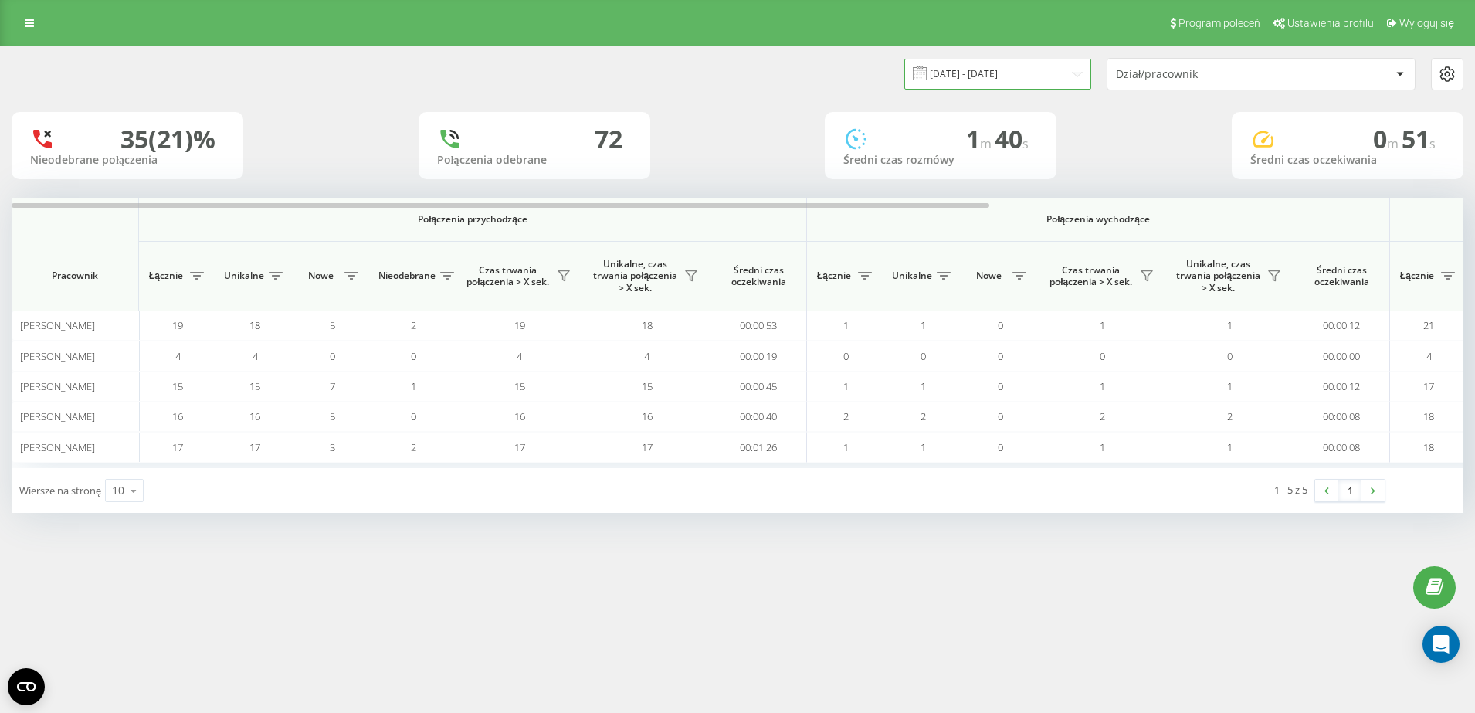
click at [1053, 83] on input "[DATE] - [DATE]" at bounding box center [998, 74] width 187 height 30
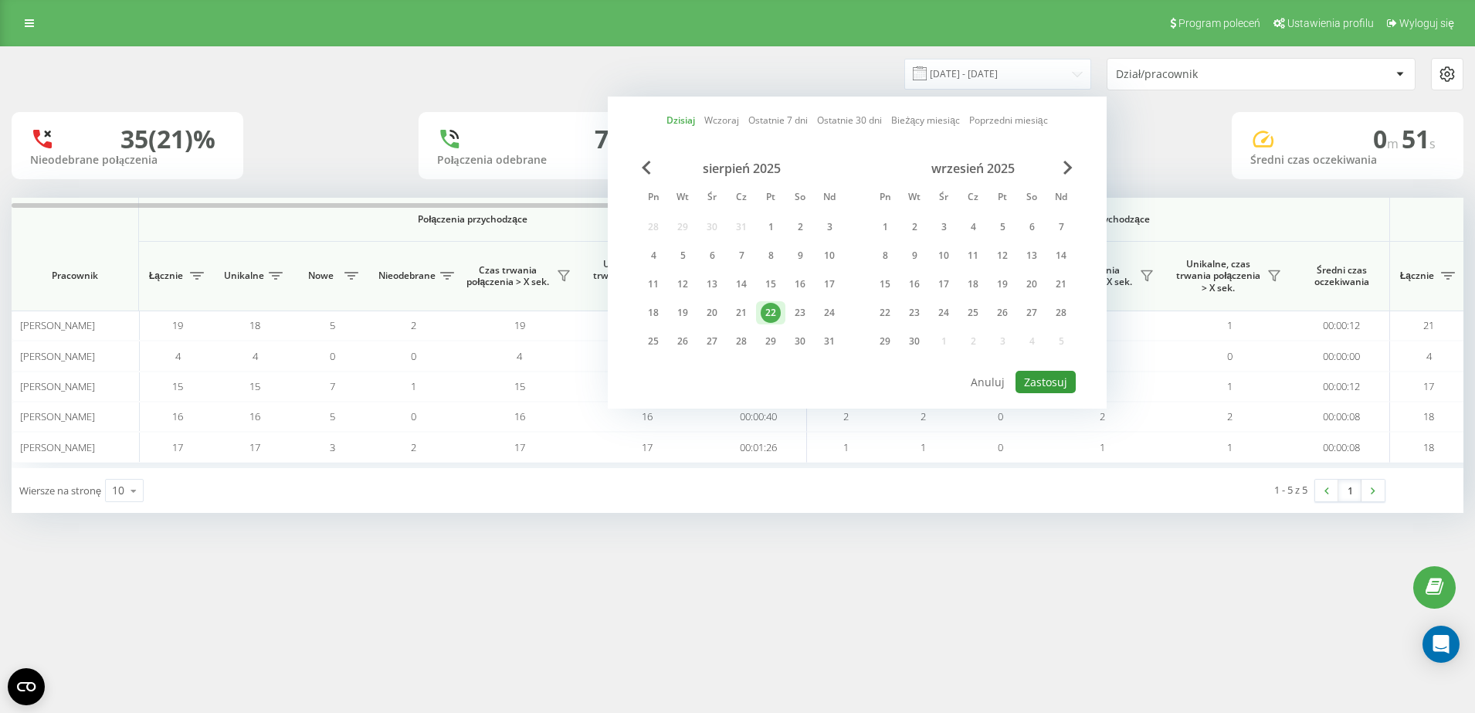
click at [1055, 375] on button "Zastosuj" at bounding box center [1046, 382] width 60 height 22
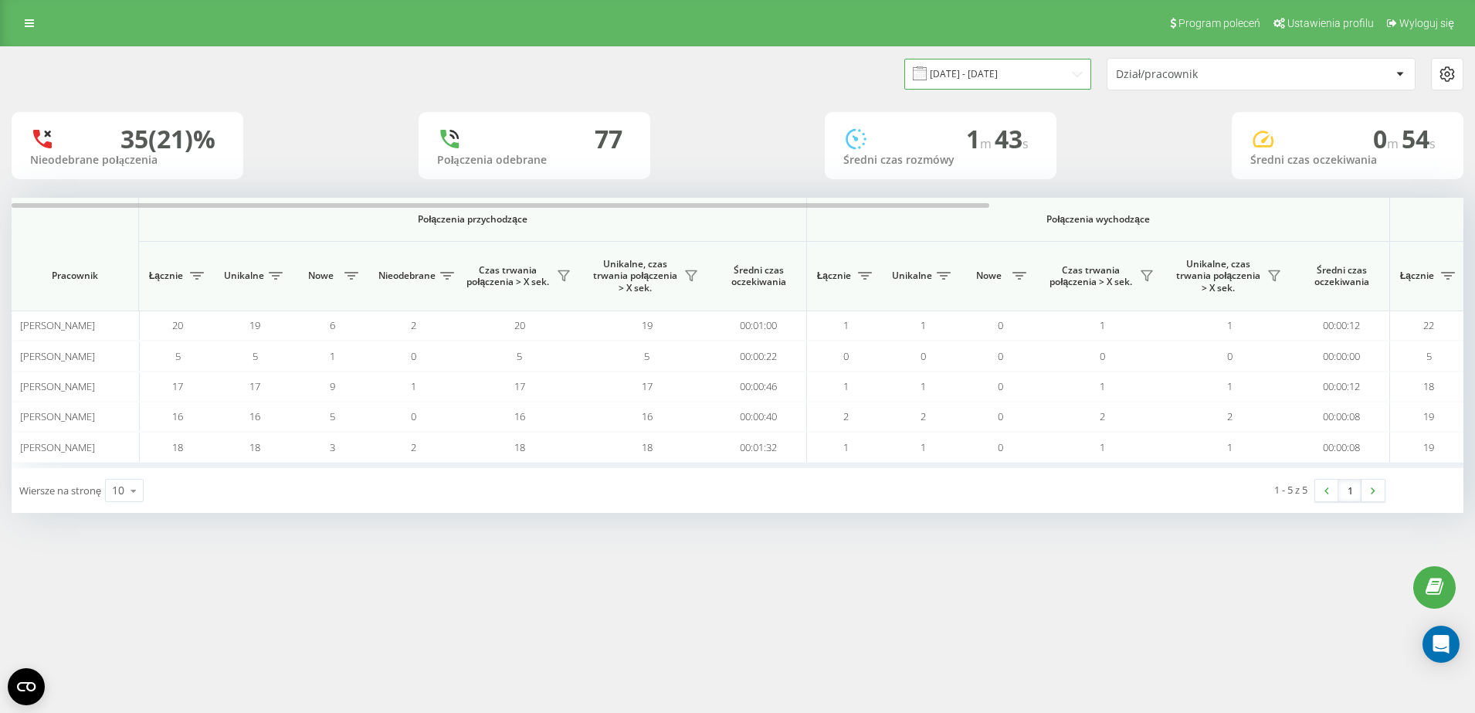
click at [979, 80] on input "[DATE] - [DATE]" at bounding box center [998, 74] width 187 height 30
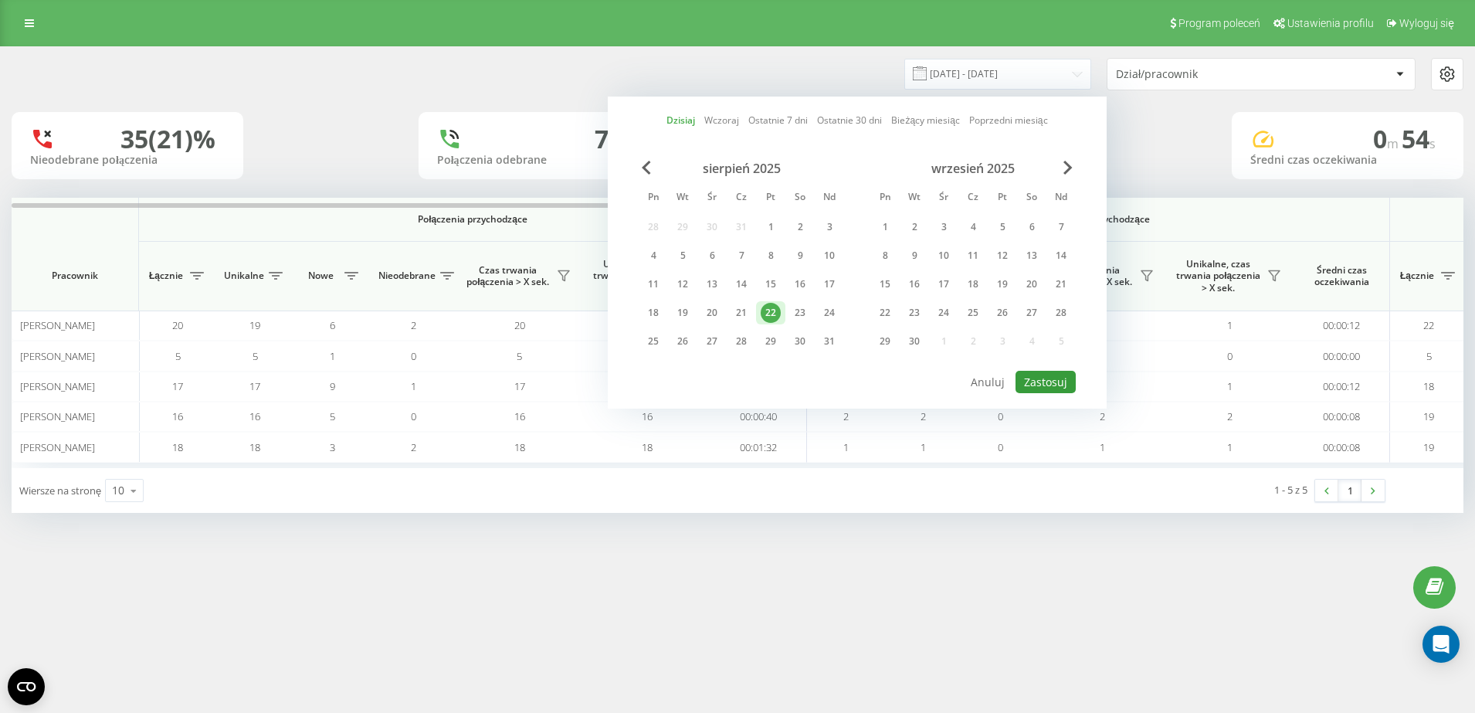
click at [1056, 376] on button "Zastosuj" at bounding box center [1046, 382] width 60 height 22
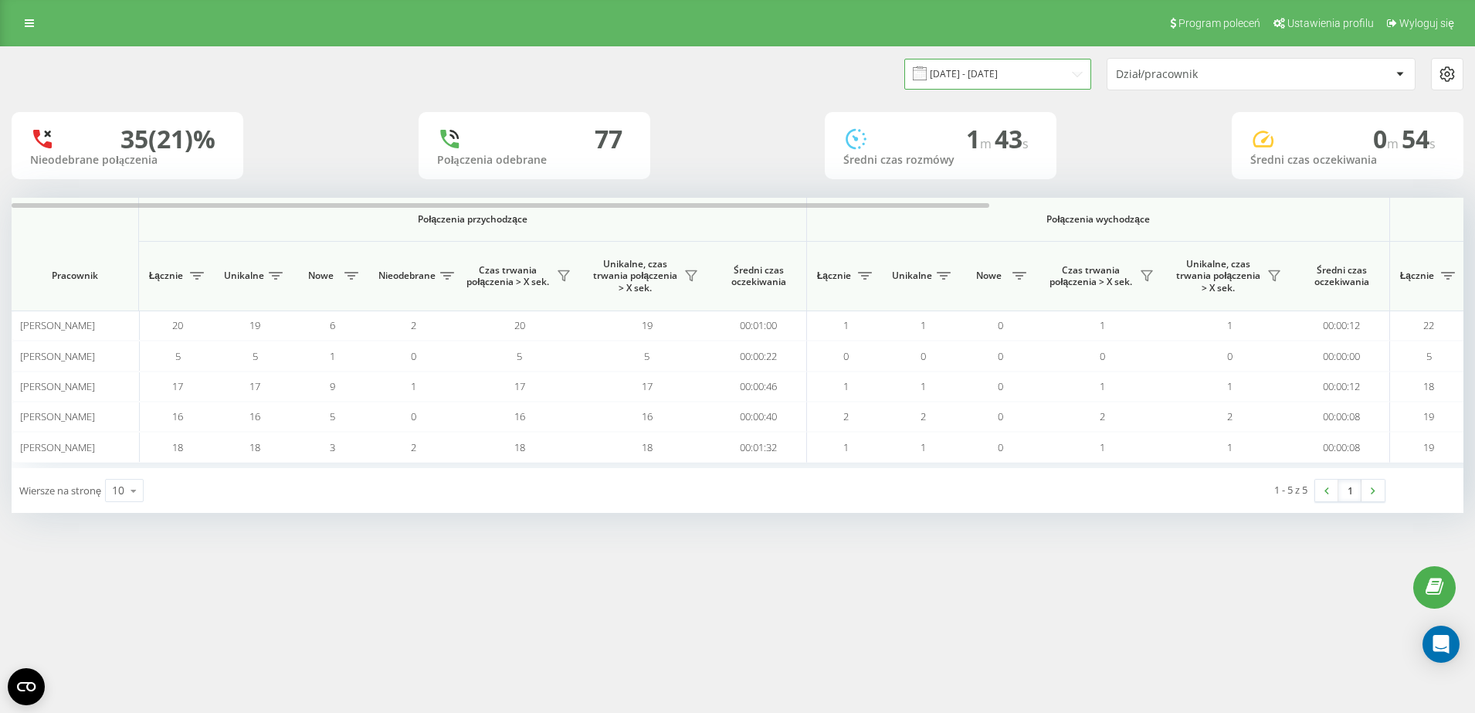
click at [992, 77] on input "[DATE] - [DATE]" at bounding box center [998, 74] width 187 height 30
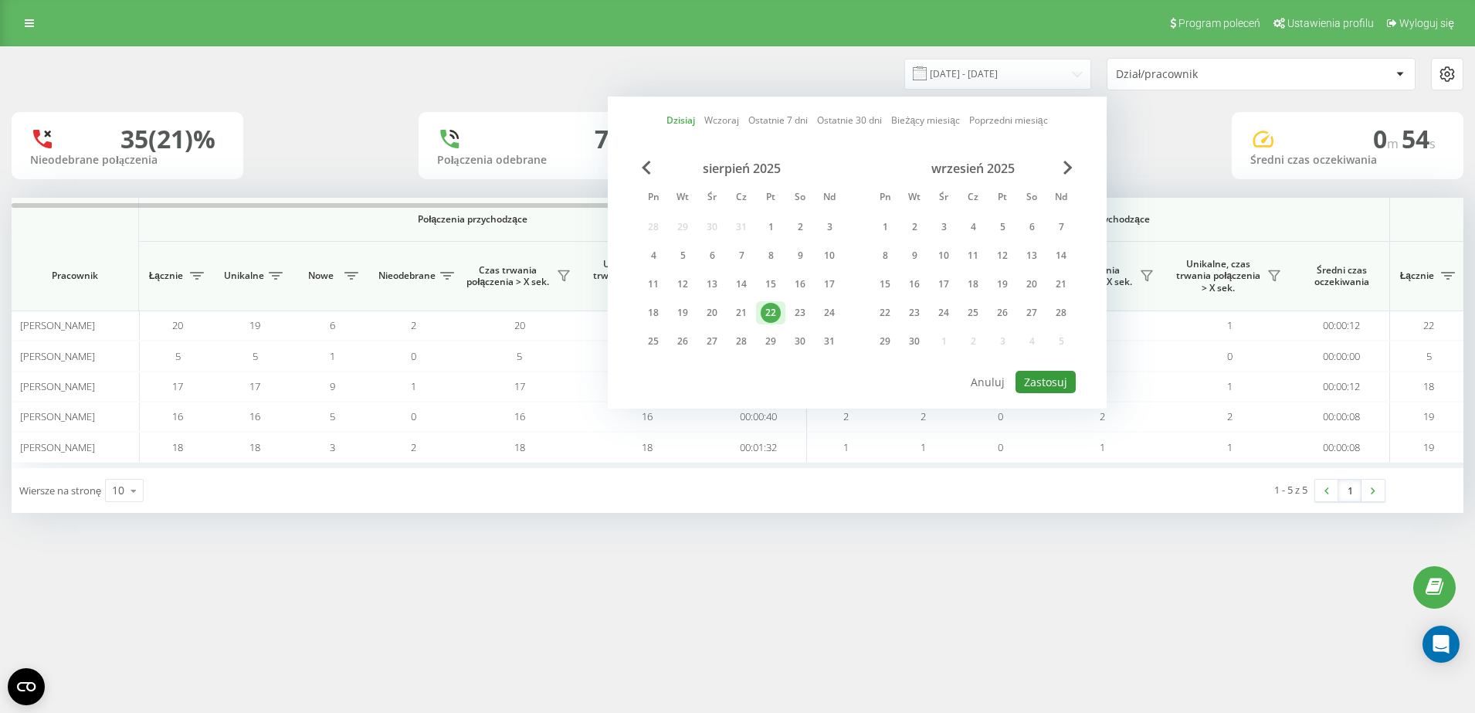
click at [1043, 392] on button "Zastosuj" at bounding box center [1046, 382] width 60 height 22
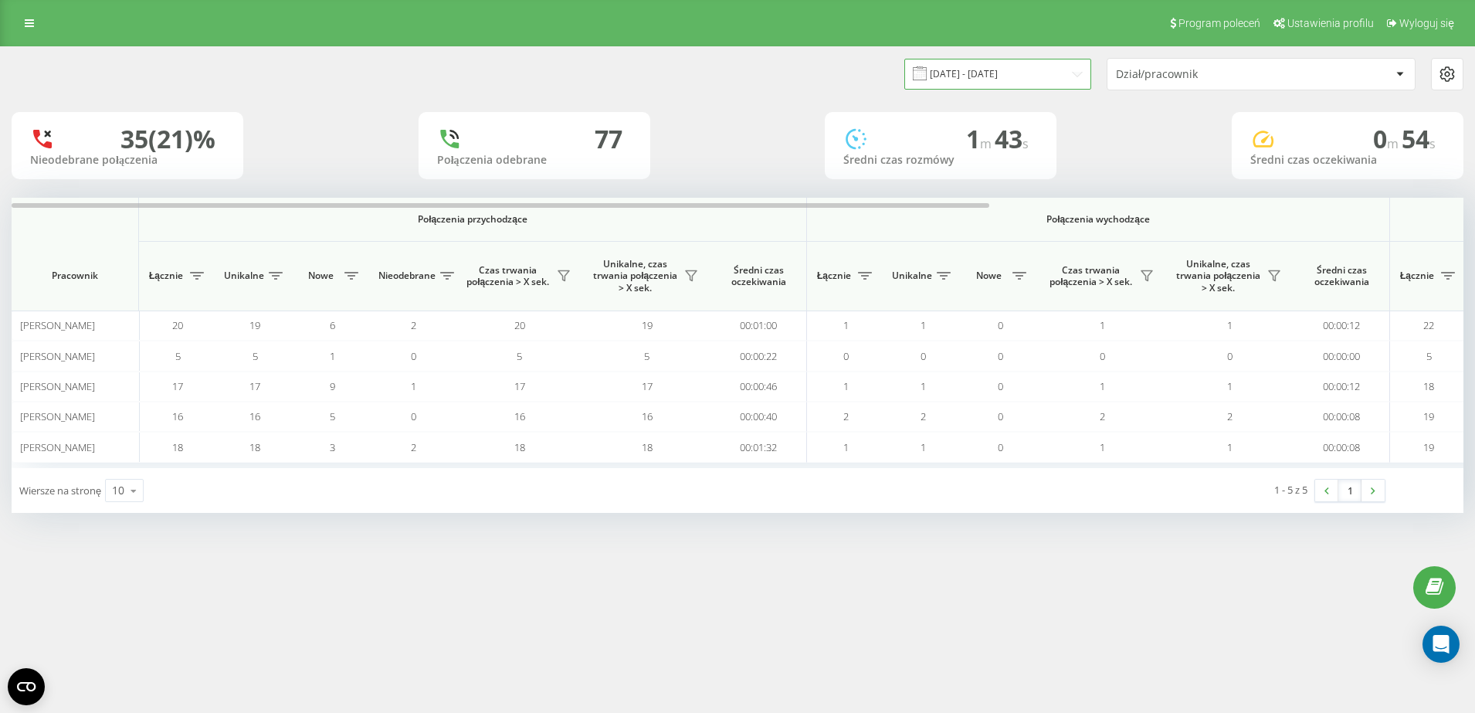
click at [974, 76] on input "[DATE] - [DATE]" at bounding box center [998, 74] width 187 height 30
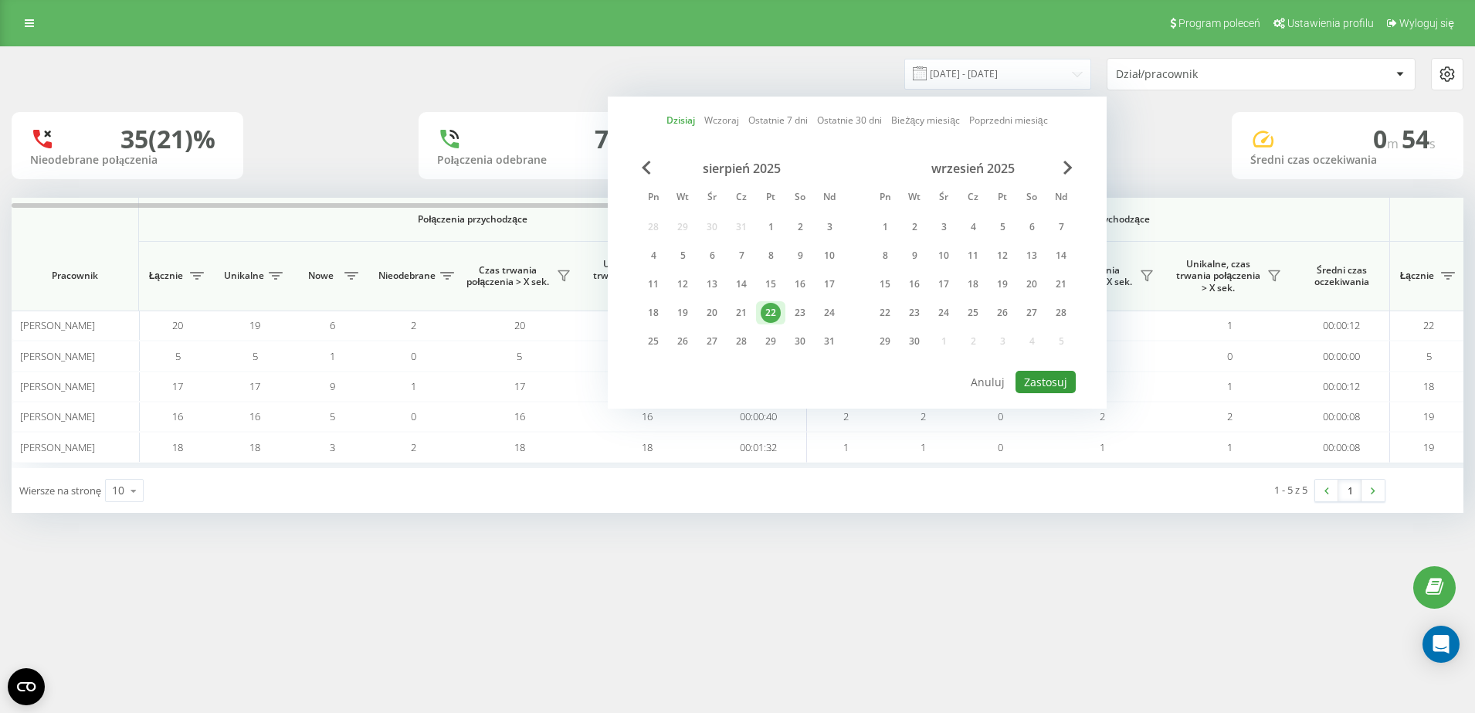
click at [1033, 385] on button "Zastosuj" at bounding box center [1046, 382] width 60 height 22
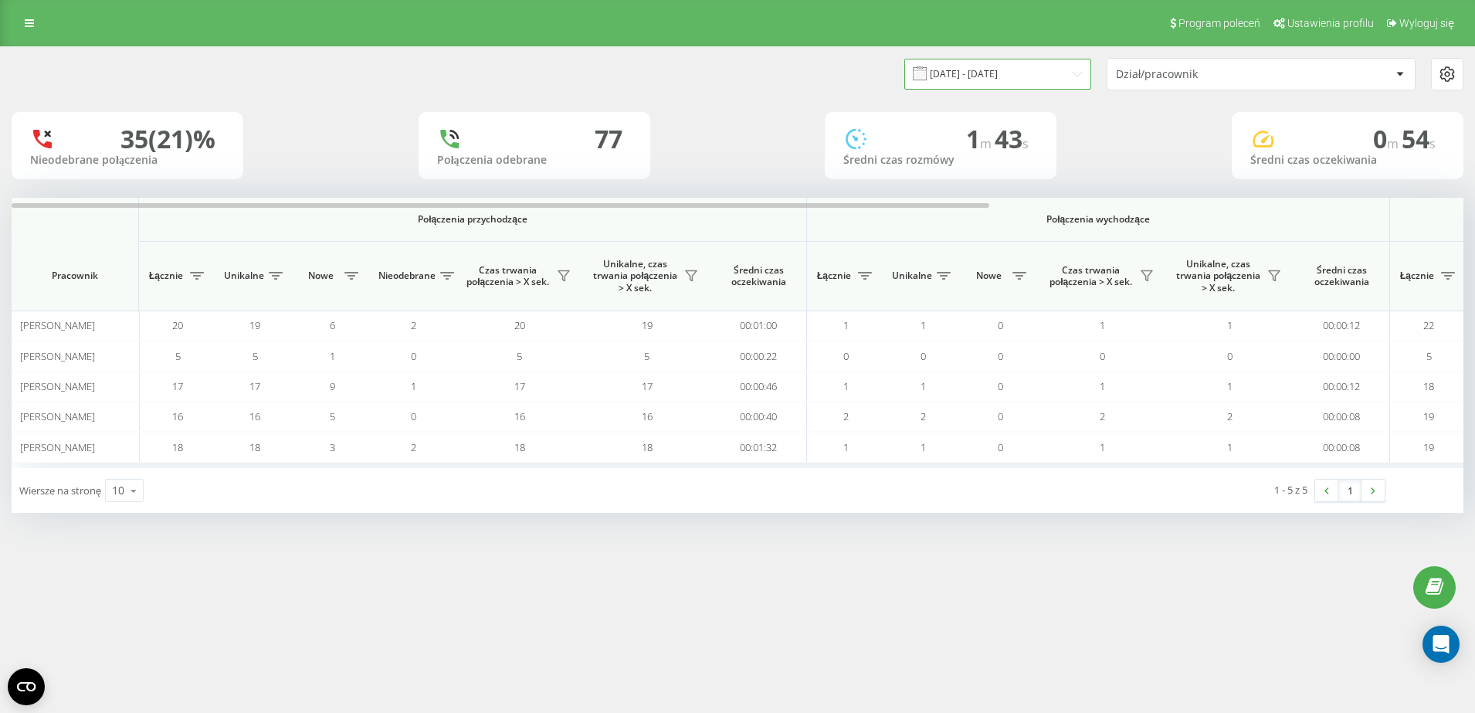
click at [955, 77] on input "[DATE] - [DATE]" at bounding box center [998, 74] width 187 height 30
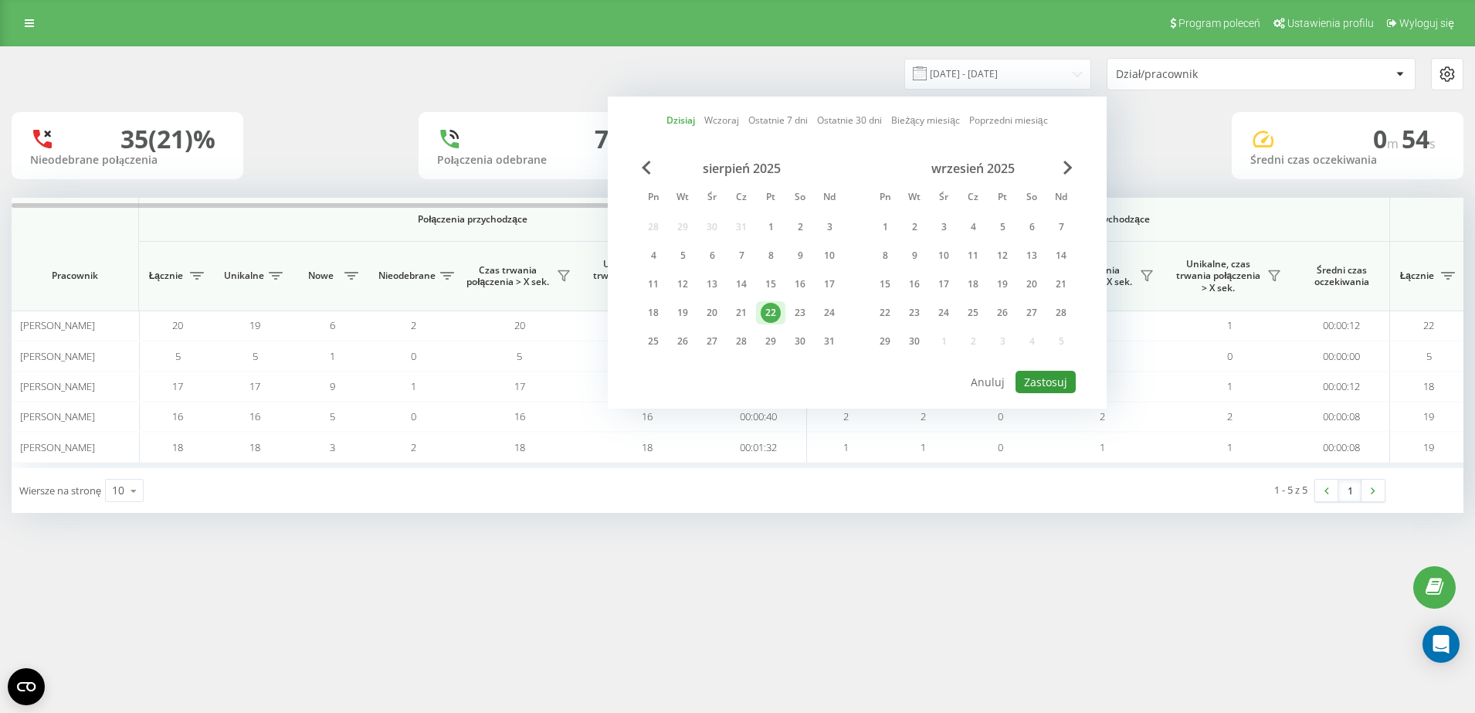
click at [1046, 380] on button "Zastosuj" at bounding box center [1046, 382] width 60 height 22
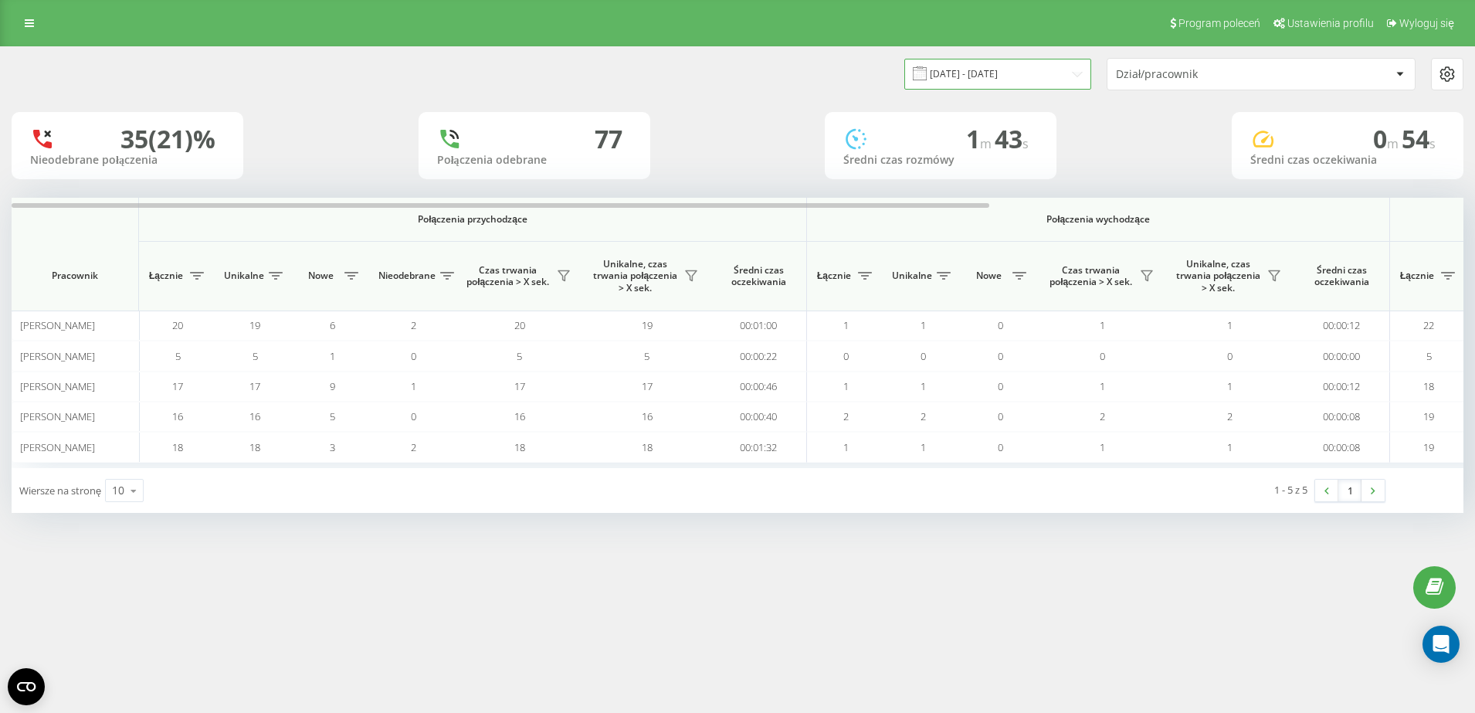
drag, startPoint x: 1038, startPoint y: 67, endPoint x: 1037, endPoint y: 76, distance: 8.6
click at [1038, 68] on input "[DATE] - [DATE]" at bounding box center [998, 74] width 187 height 30
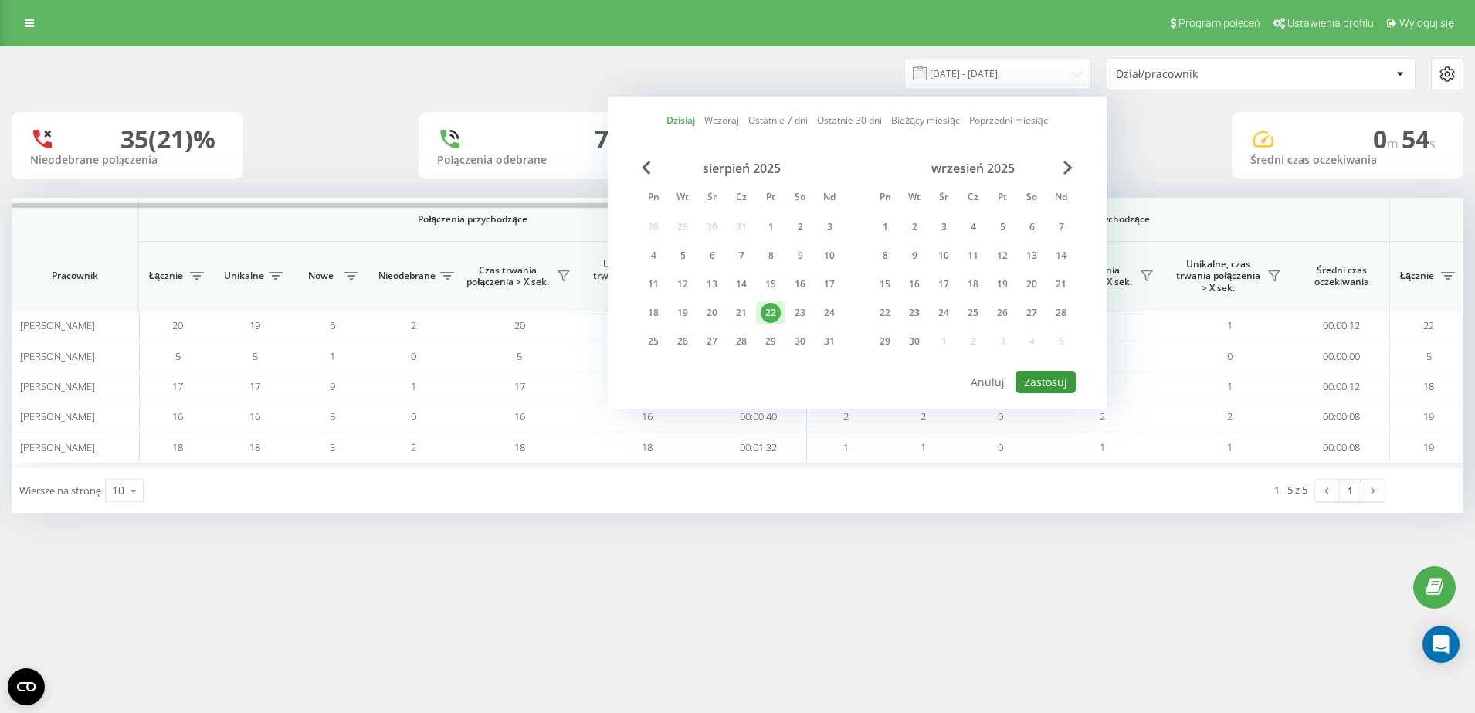
click at [1057, 383] on button "Zastosuj" at bounding box center [1046, 382] width 60 height 22
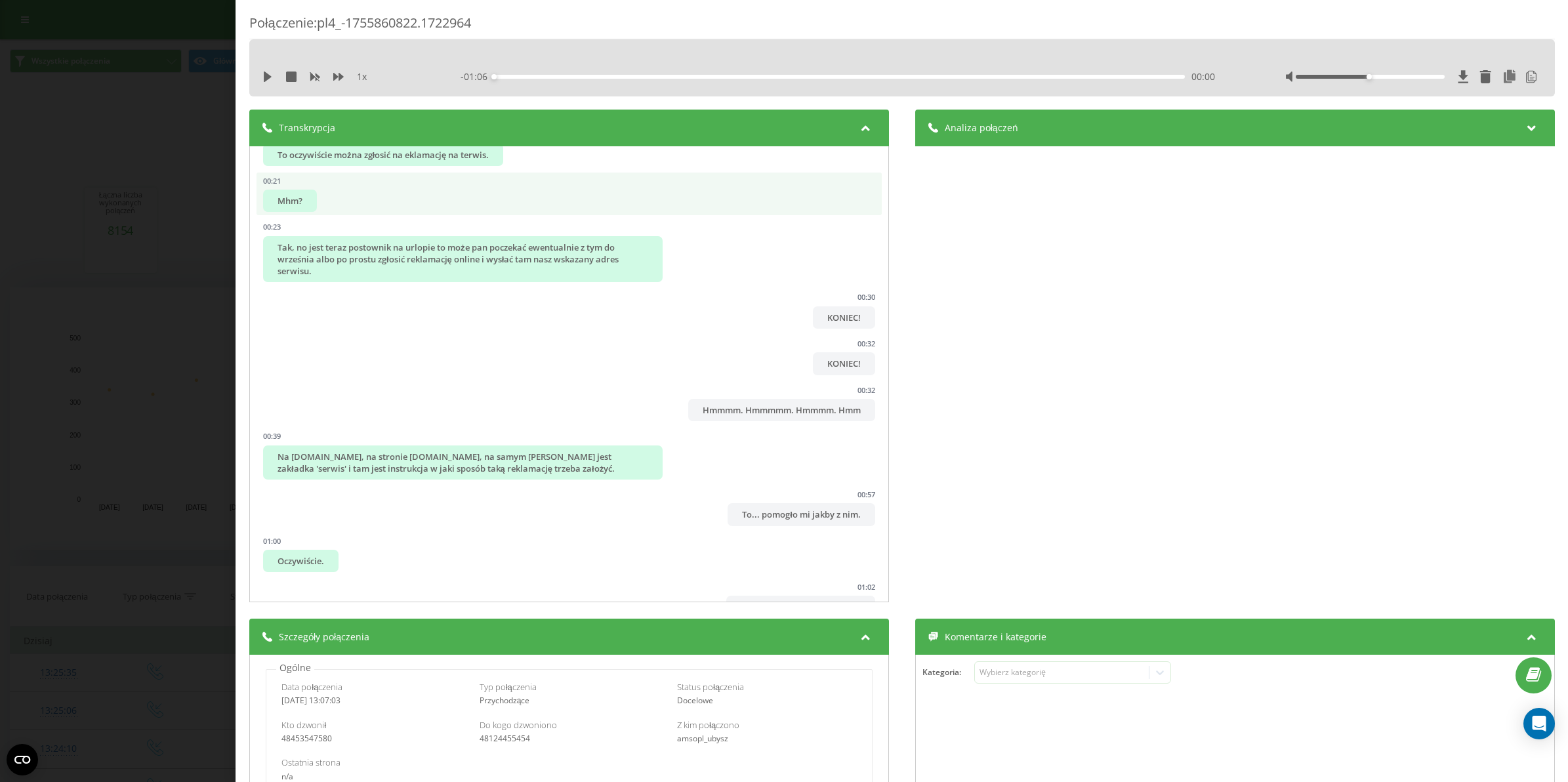
scroll to position [233, 0]
